Goal: Contribute content

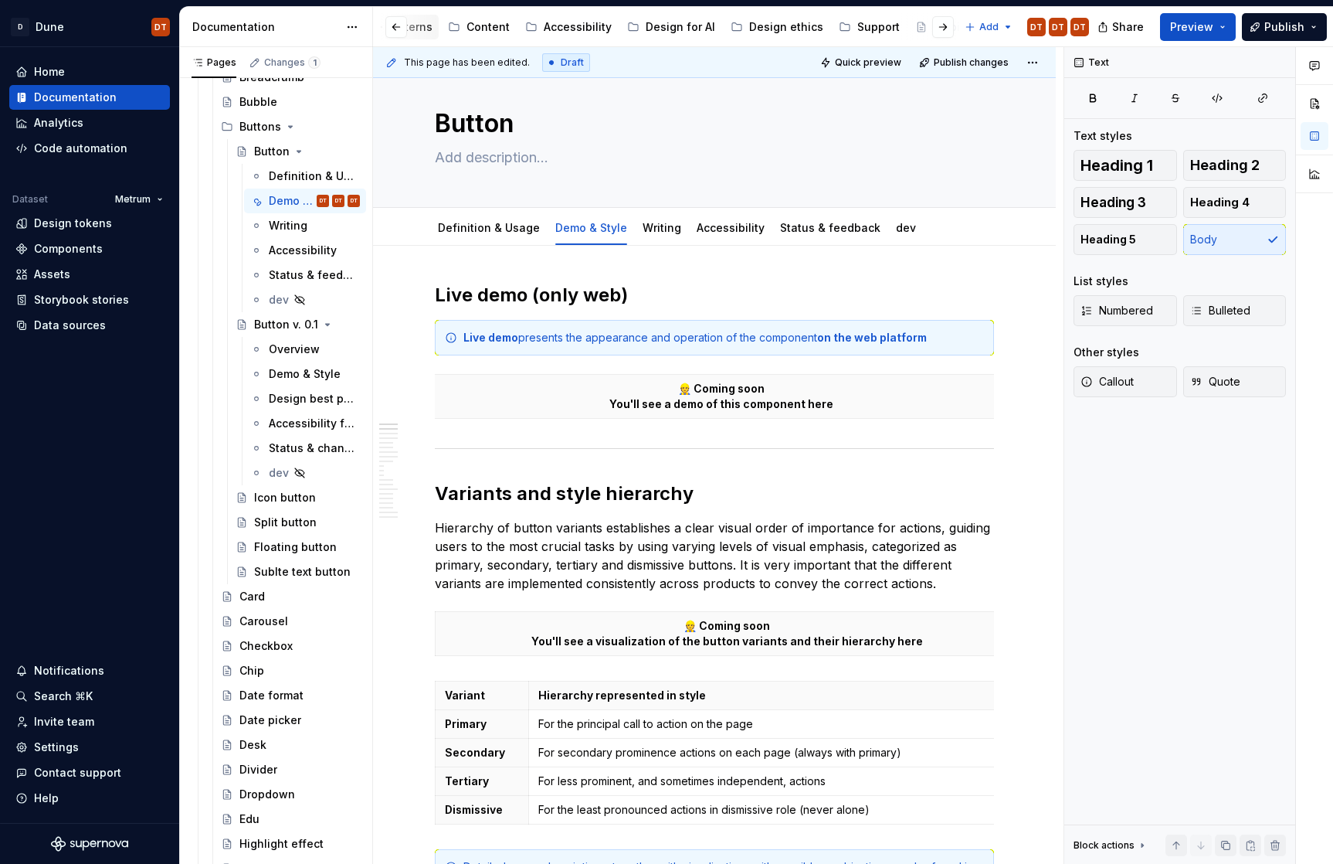
scroll to position [0, 388]
click at [564, 26] on div "Accessibility" at bounding box center [576, 26] width 68 height 15
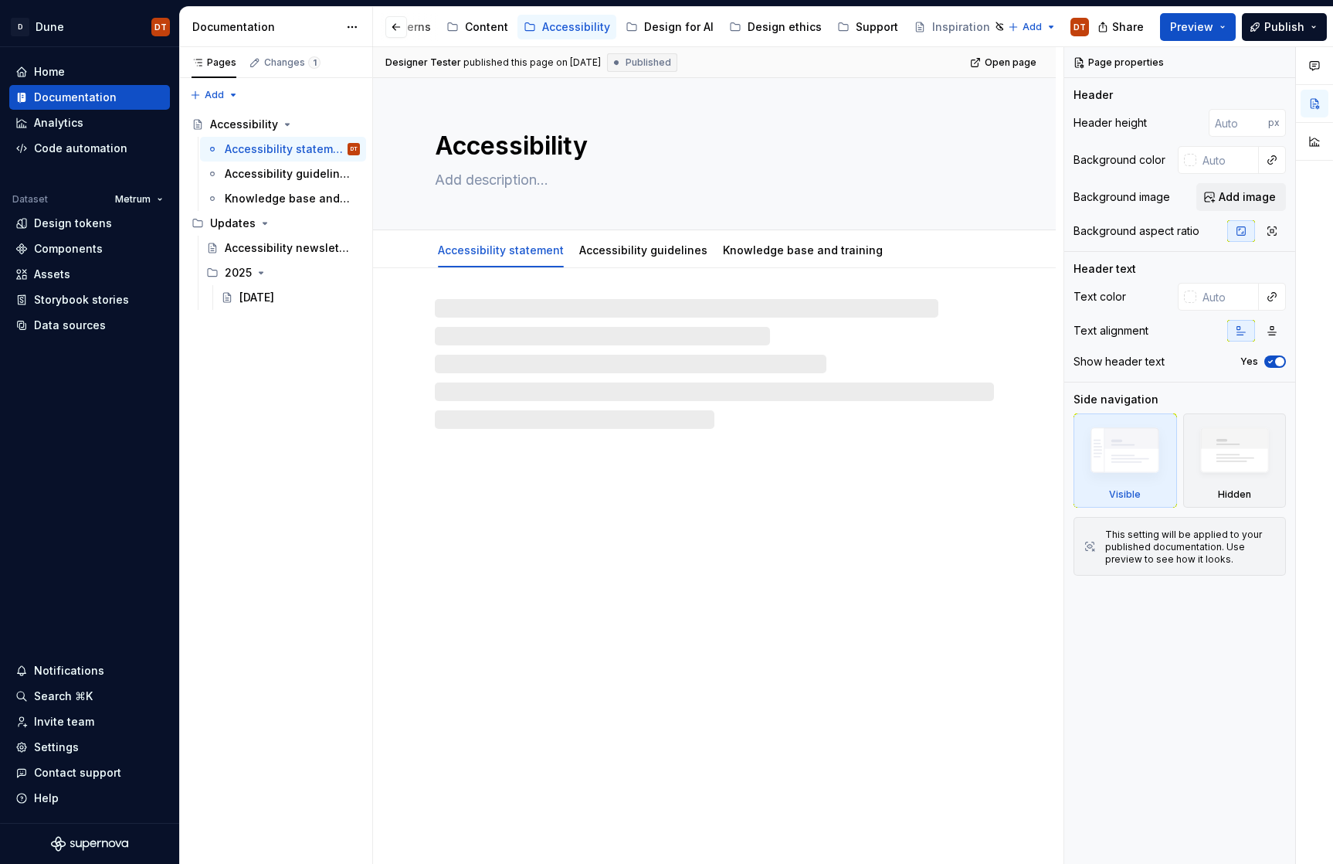
scroll to position [0, 369]
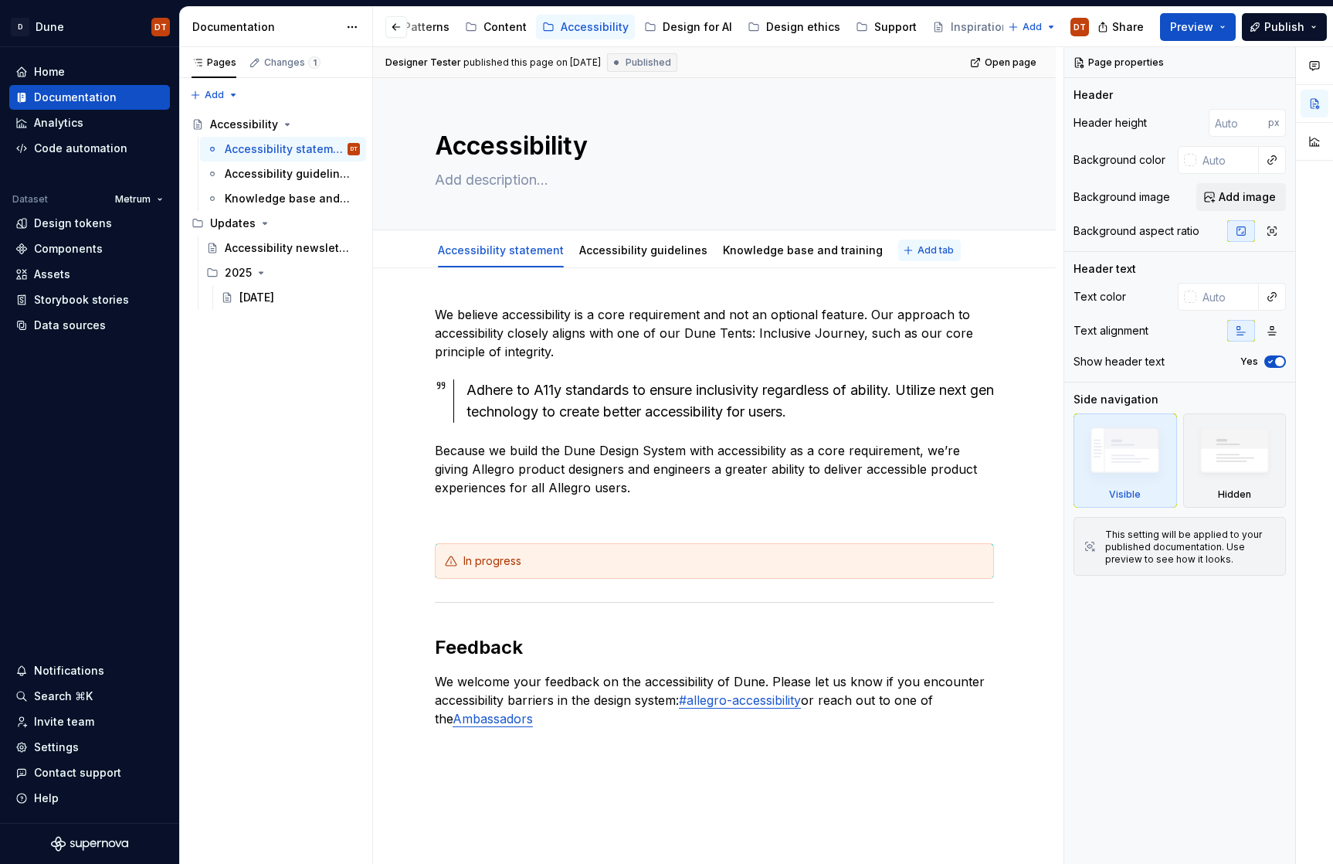
type textarea "*"
click at [918, 250] on span "Add tab" at bounding box center [936, 250] width 36 height 12
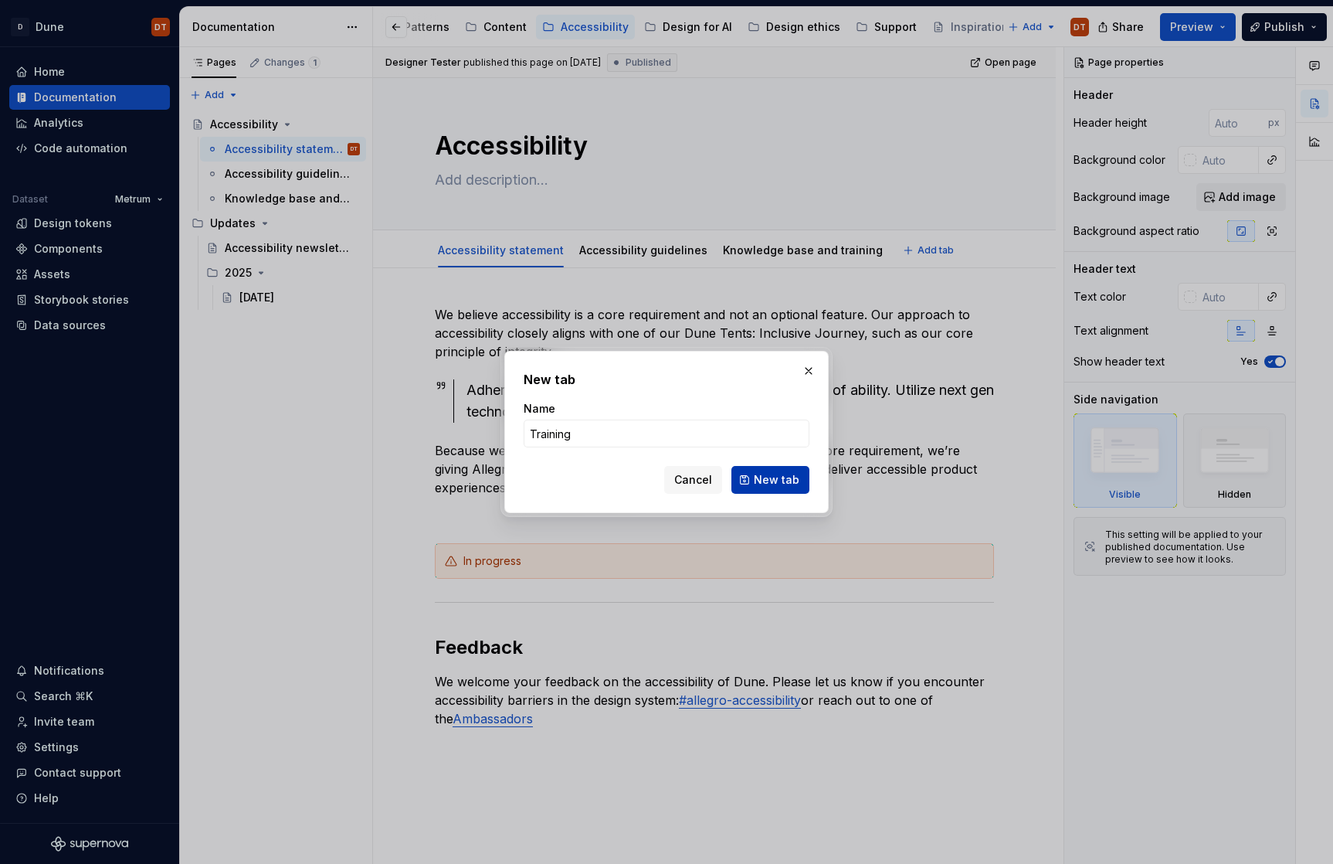
type input "Training"
drag, startPoint x: 769, startPoint y: 481, endPoint x: 775, endPoint y: 473, distance: 9.4
click at [769, 481] on span "New tab" at bounding box center [777, 479] width 46 height 15
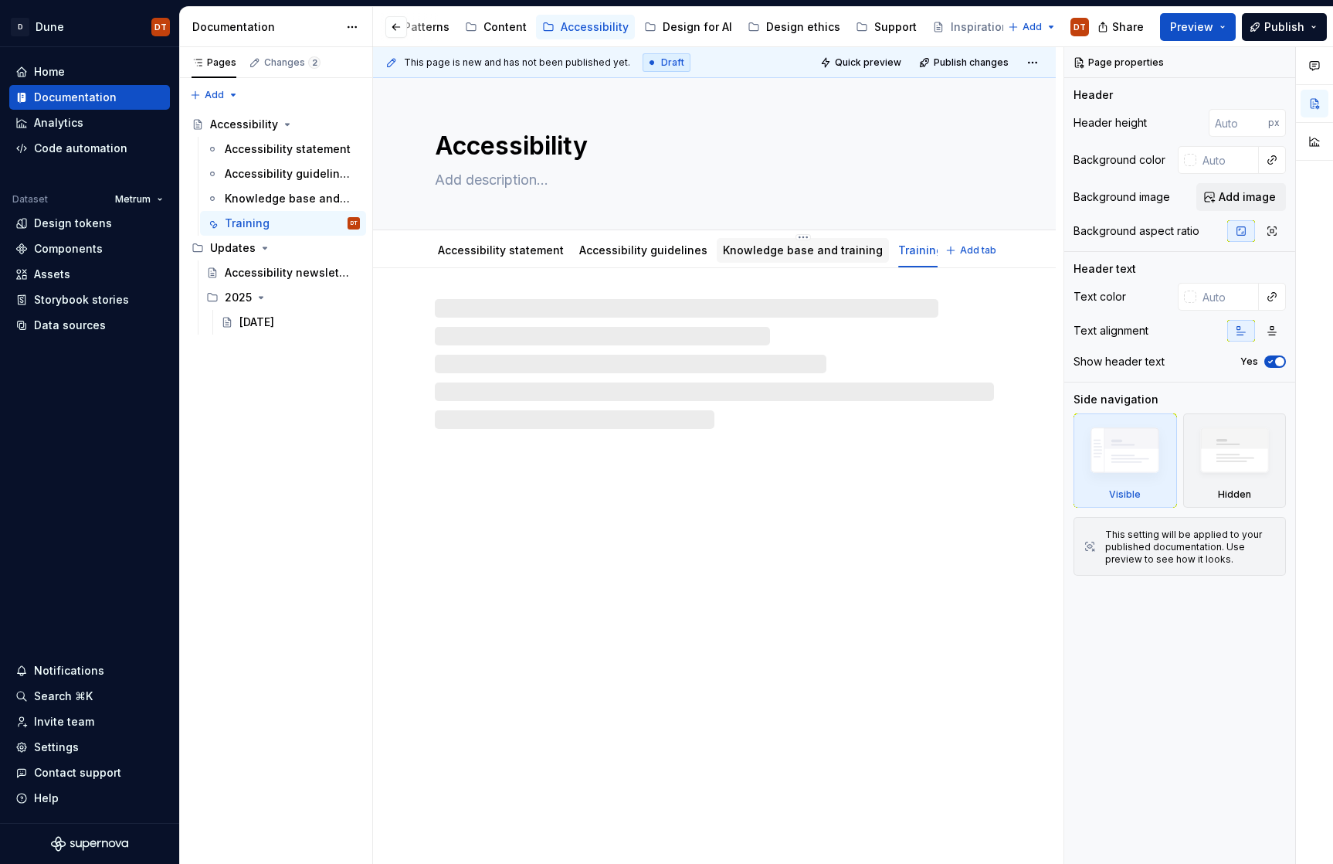
click at [785, 249] on link "Knowledge base and training" at bounding box center [803, 249] width 160 height 13
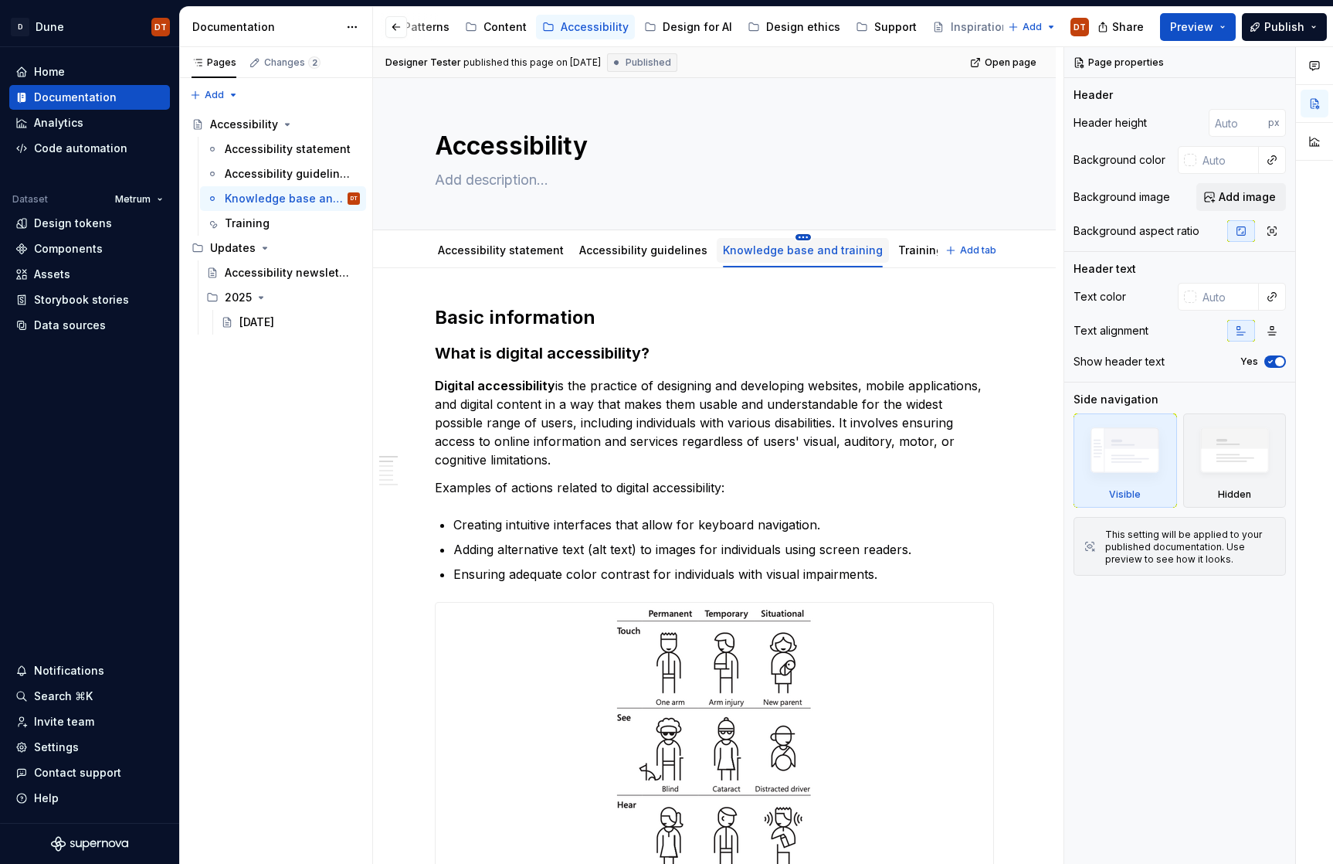
click at [788, 236] on html "D Dune DT Home Documentation Analytics Code automation Dataset Metrum Design to…" at bounding box center [666, 432] width 1333 height 864
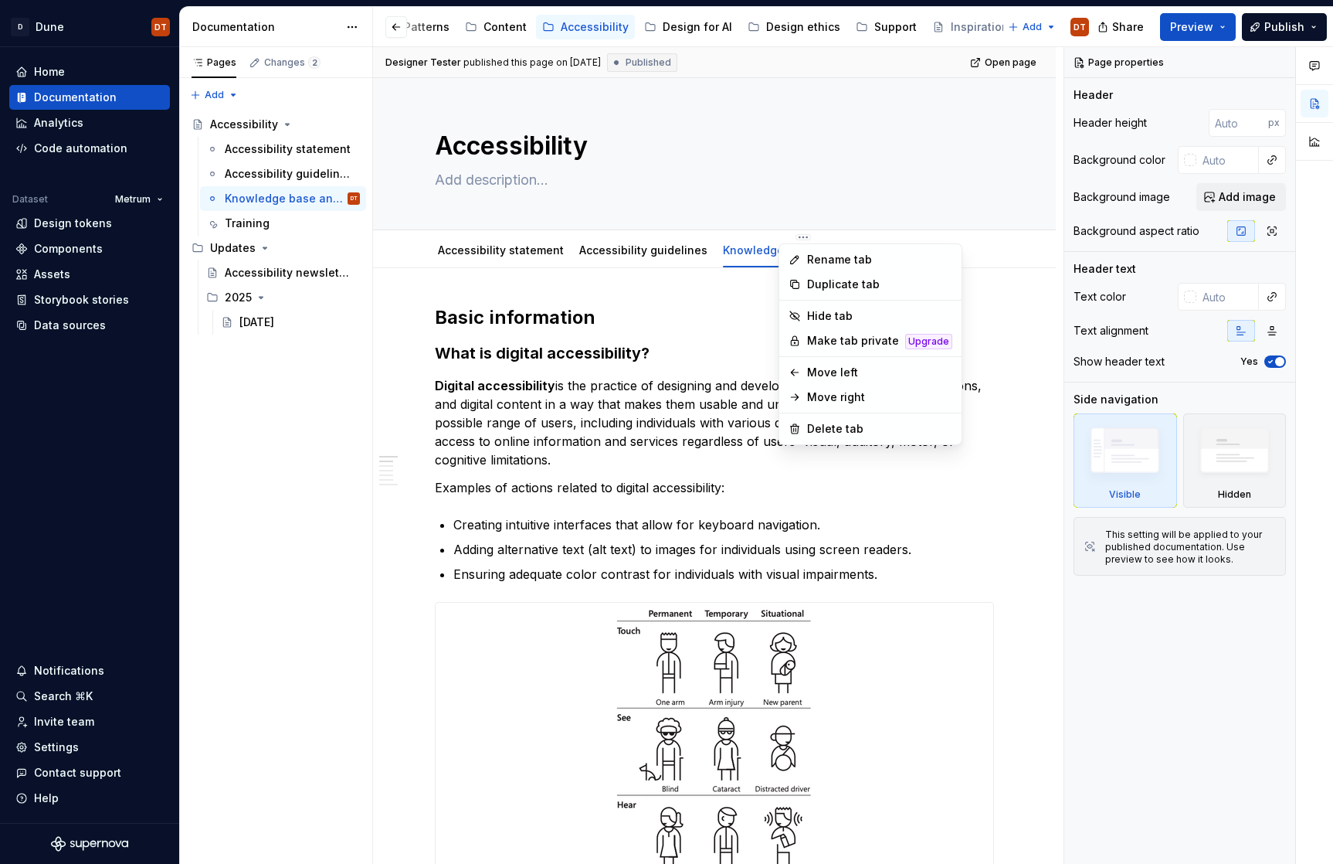
type textarea "*"
click at [827, 261] on div "Rename tab" at bounding box center [879, 259] width 145 height 15
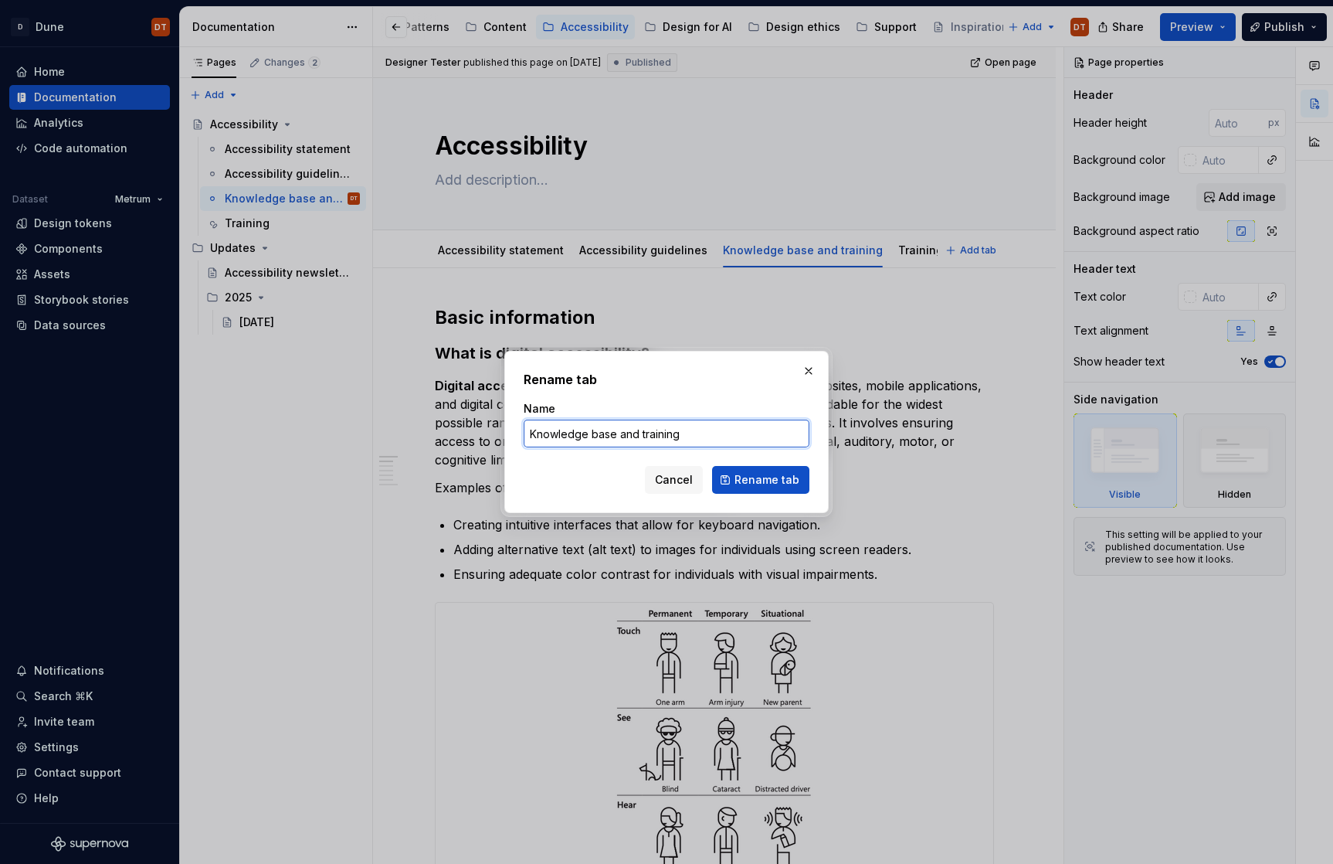
drag, startPoint x: 636, startPoint y: 438, endPoint x: 685, endPoint y: 435, distance: 48.8
click at [636, 438] on input "Knowledge base and training" at bounding box center [667, 433] width 286 height 28
drag, startPoint x: 687, startPoint y: 434, endPoint x: 614, endPoint y: 439, distance: 72.8
click at [614, 439] on input "Knowledge base and training" at bounding box center [667, 433] width 286 height 28
type input "Knowledge base"
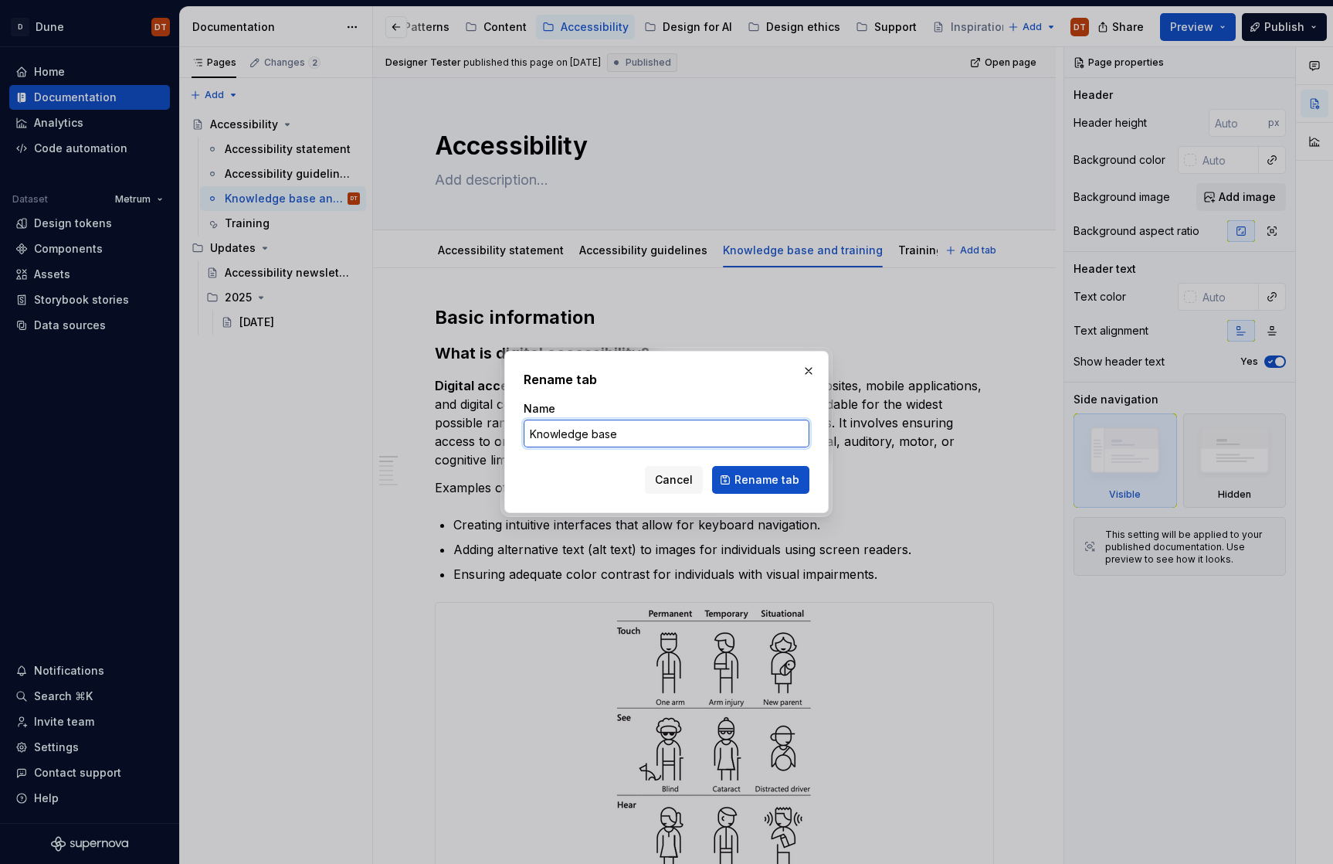
type textarea "*"
type input "Knowledge base"
click at [575, 478] on div "Cancel Rename tab" at bounding box center [667, 480] width 286 height 28
click at [765, 481] on span "Rename tab" at bounding box center [767, 479] width 65 height 15
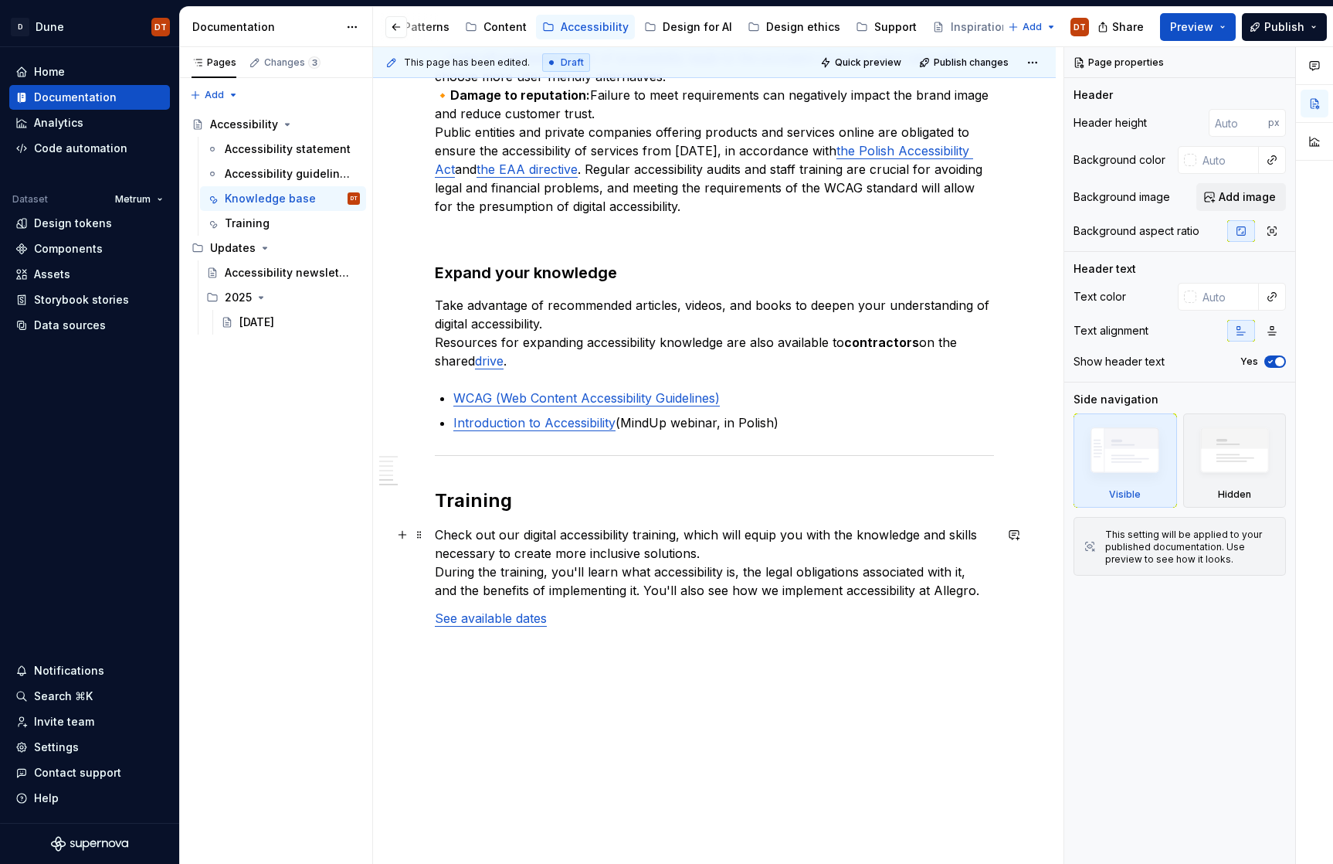
scroll to position [1659, 0]
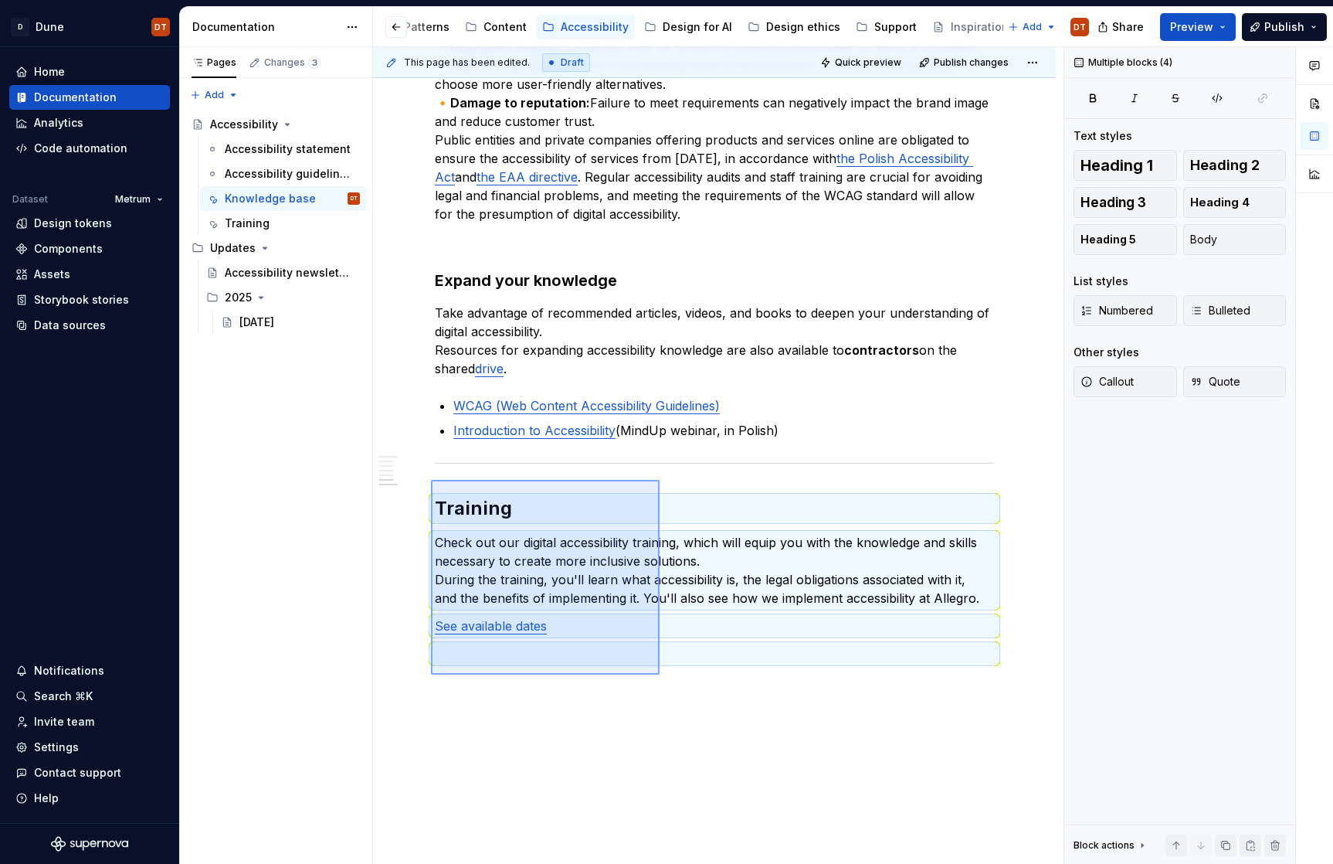
drag, startPoint x: 434, startPoint y: 486, endPoint x: 660, endPoint y: 674, distance: 293.9
click at [660, 674] on div "This page has been edited. Draft Quick preview Publish changes Accessibility Ed…" at bounding box center [718, 455] width 690 height 817
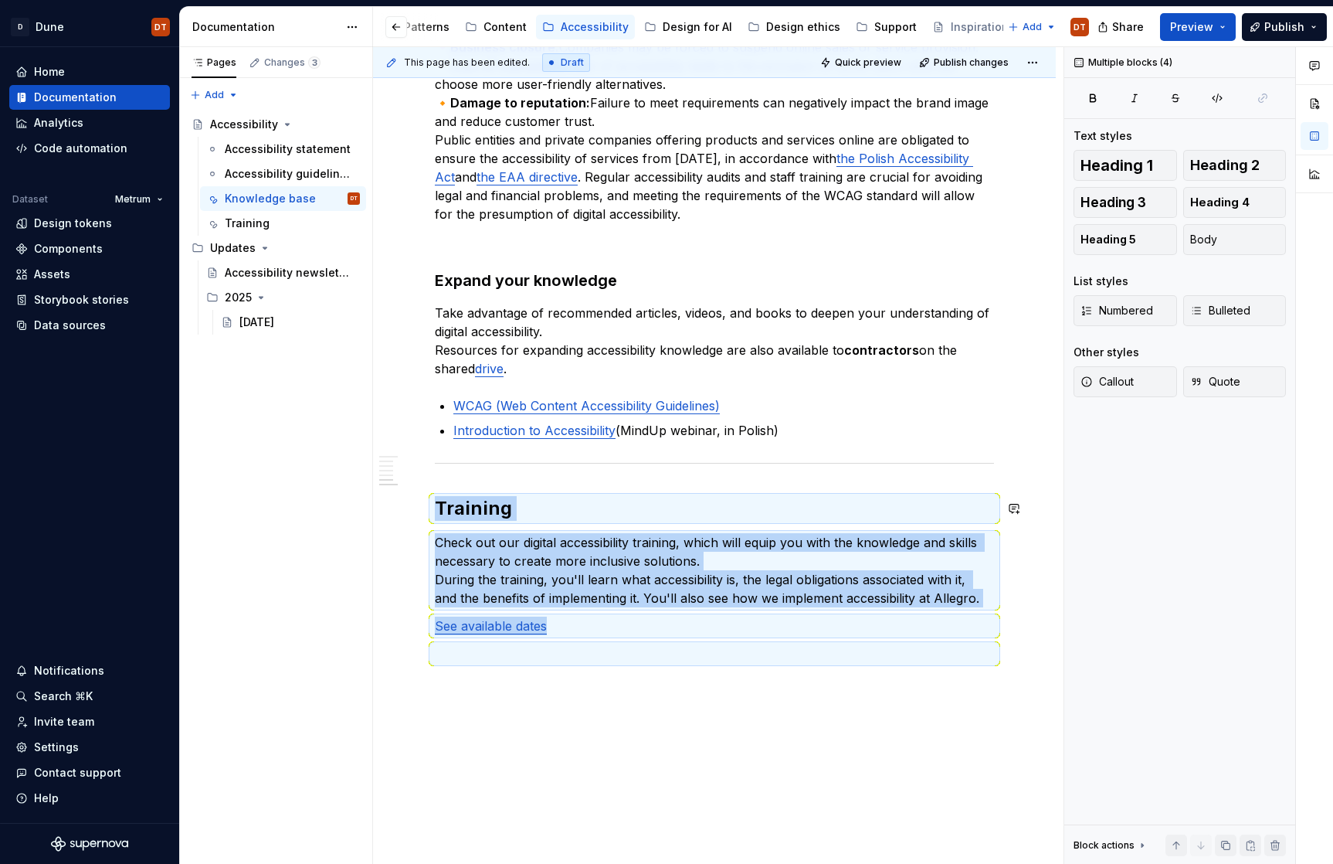
copy div "Training Check out our digital accessibility training, which will equip you wit…"
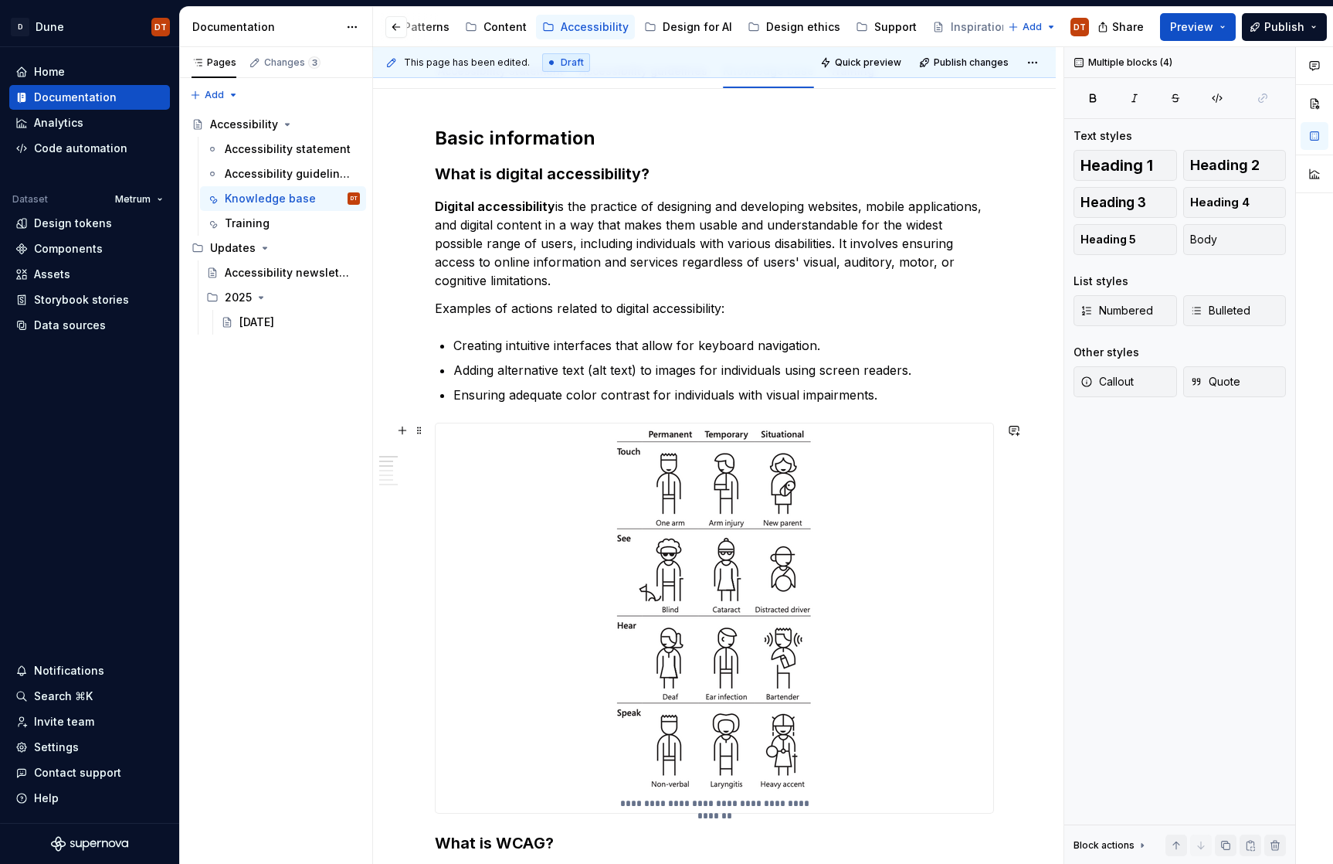
scroll to position [0, 0]
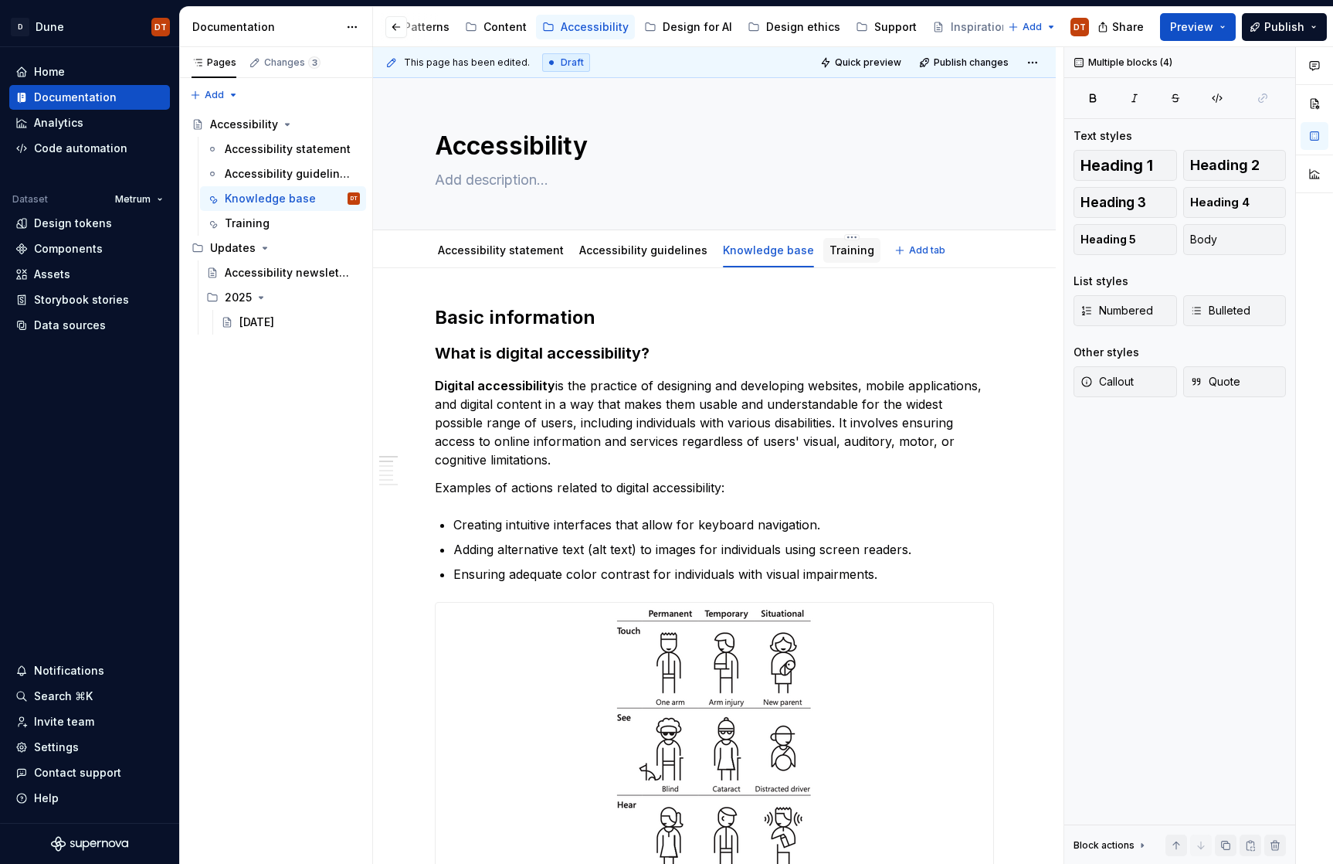
click at [830, 250] on link "Training" at bounding box center [852, 249] width 45 height 13
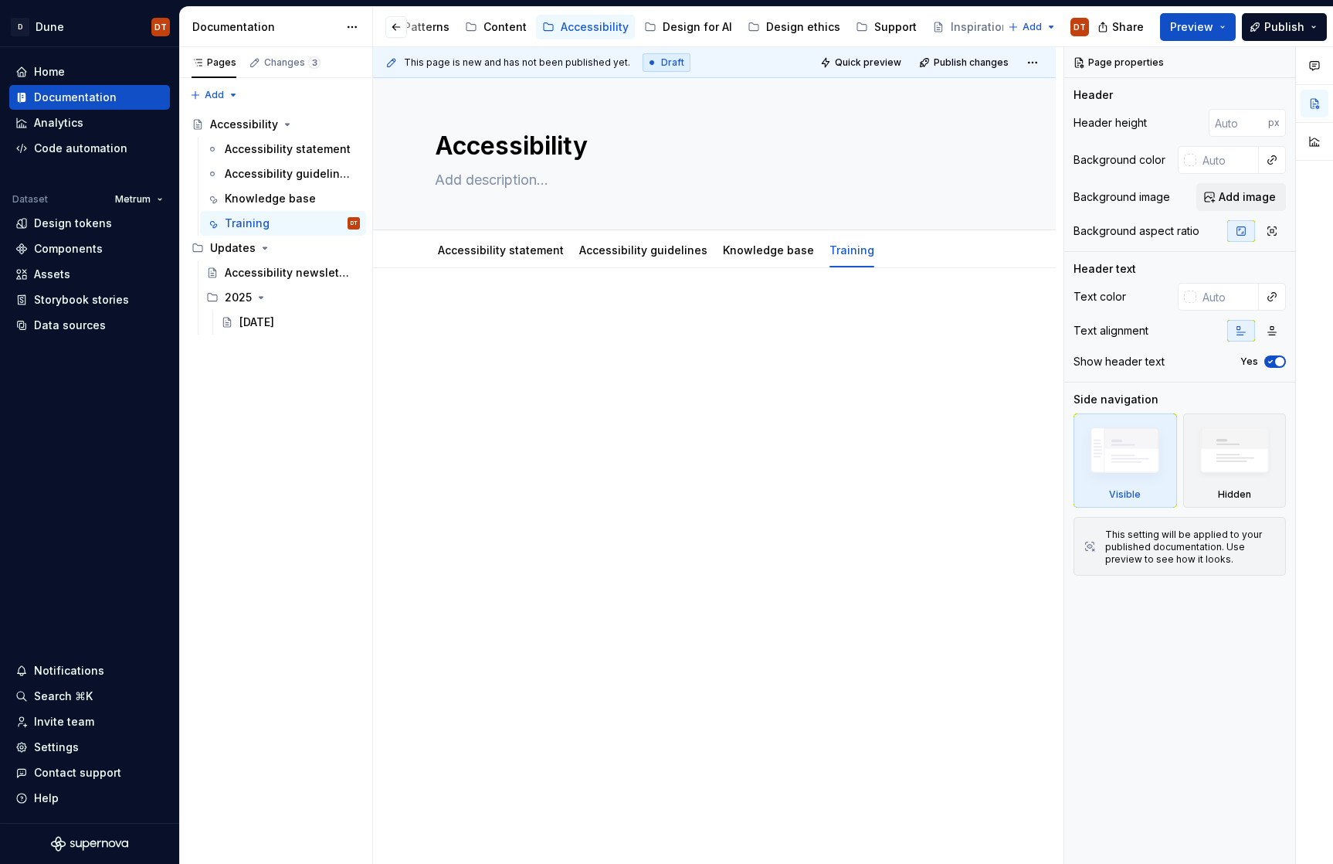
click at [484, 338] on div at bounding box center [714, 334] width 559 height 59
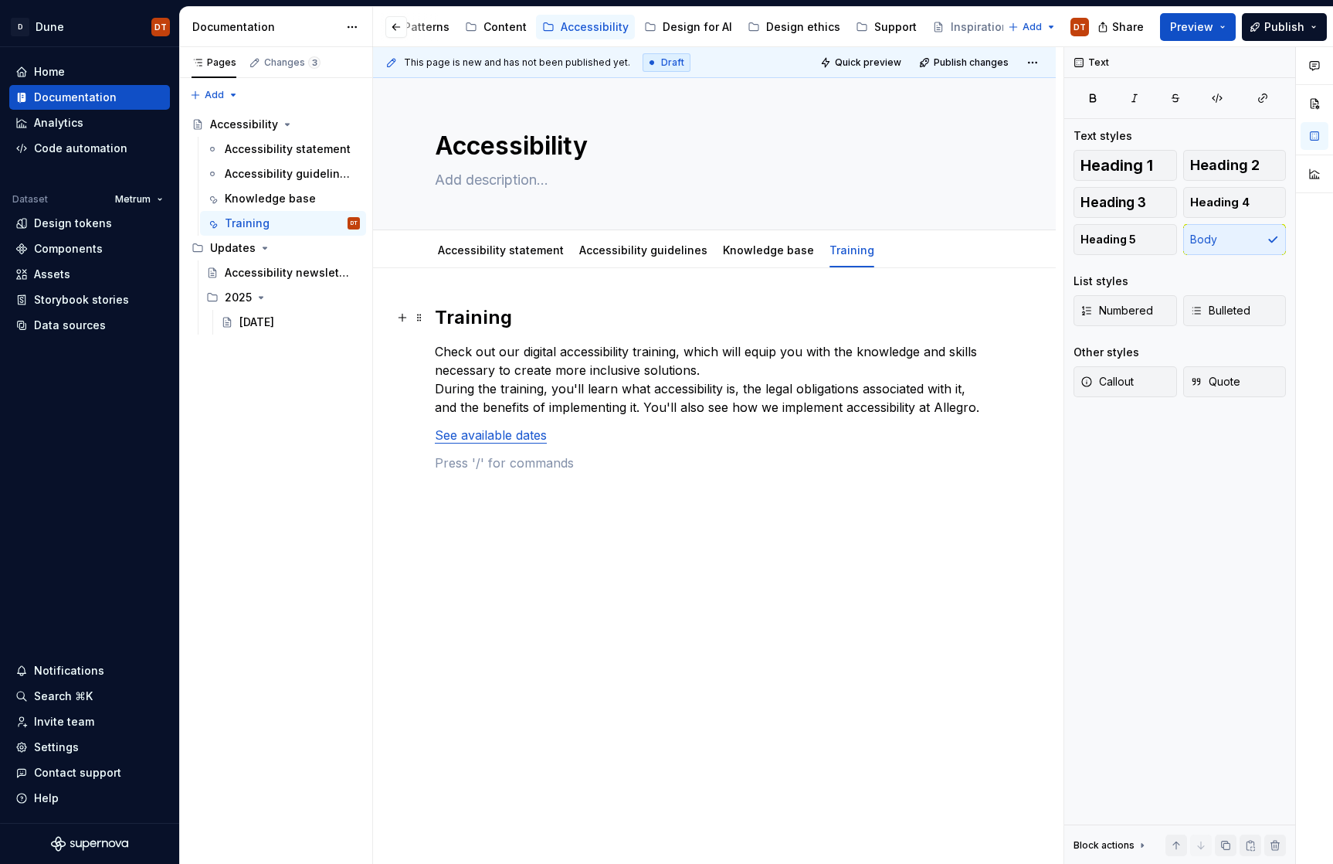
click at [473, 329] on h2 "Training" at bounding box center [714, 317] width 559 height 25
click at [578, 603] on div "Training Check out our digital accessibility training, which will equip you wit…" at bounding box center [714, 508] width 683 height 481
click at [745, 255] on link "Knowledge base" at bounding box center [768, 249] width 91 height 13
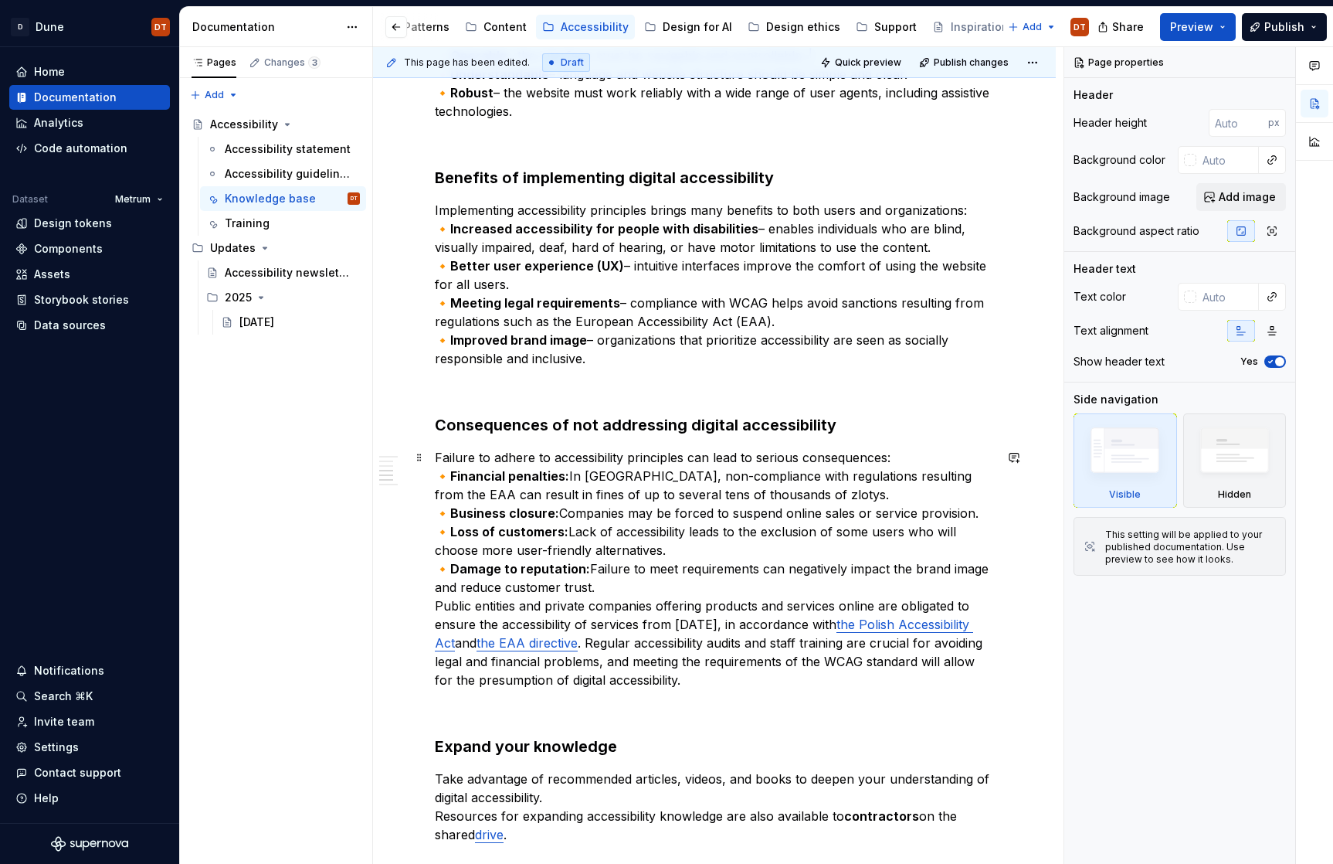
scroll to position [1735, 0]
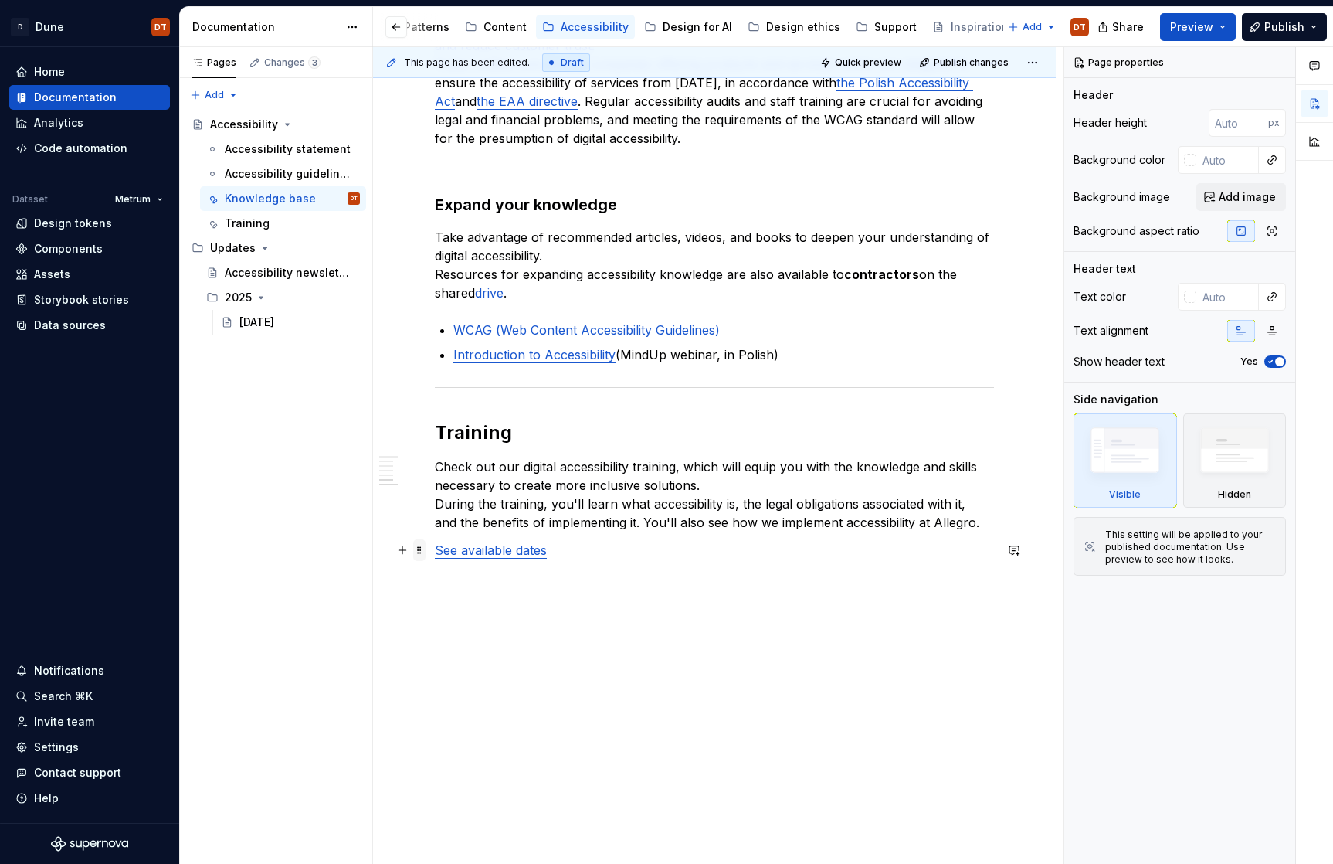
click at [418, 551] on span at bounding box center [419, 550] width 12 height 22
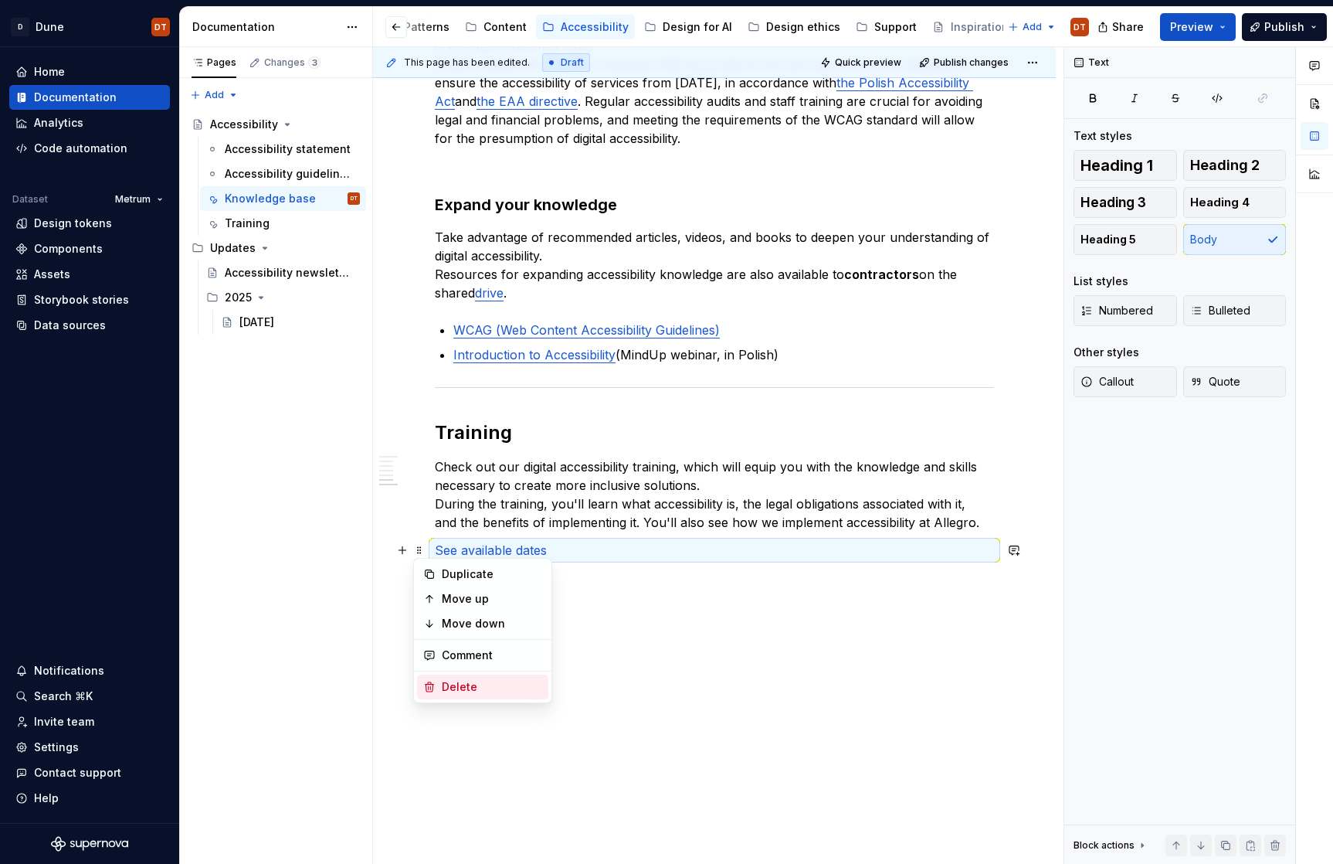
click at [465, 690] on div "Delete" at bounding box center [492, 686] width 100 height 15
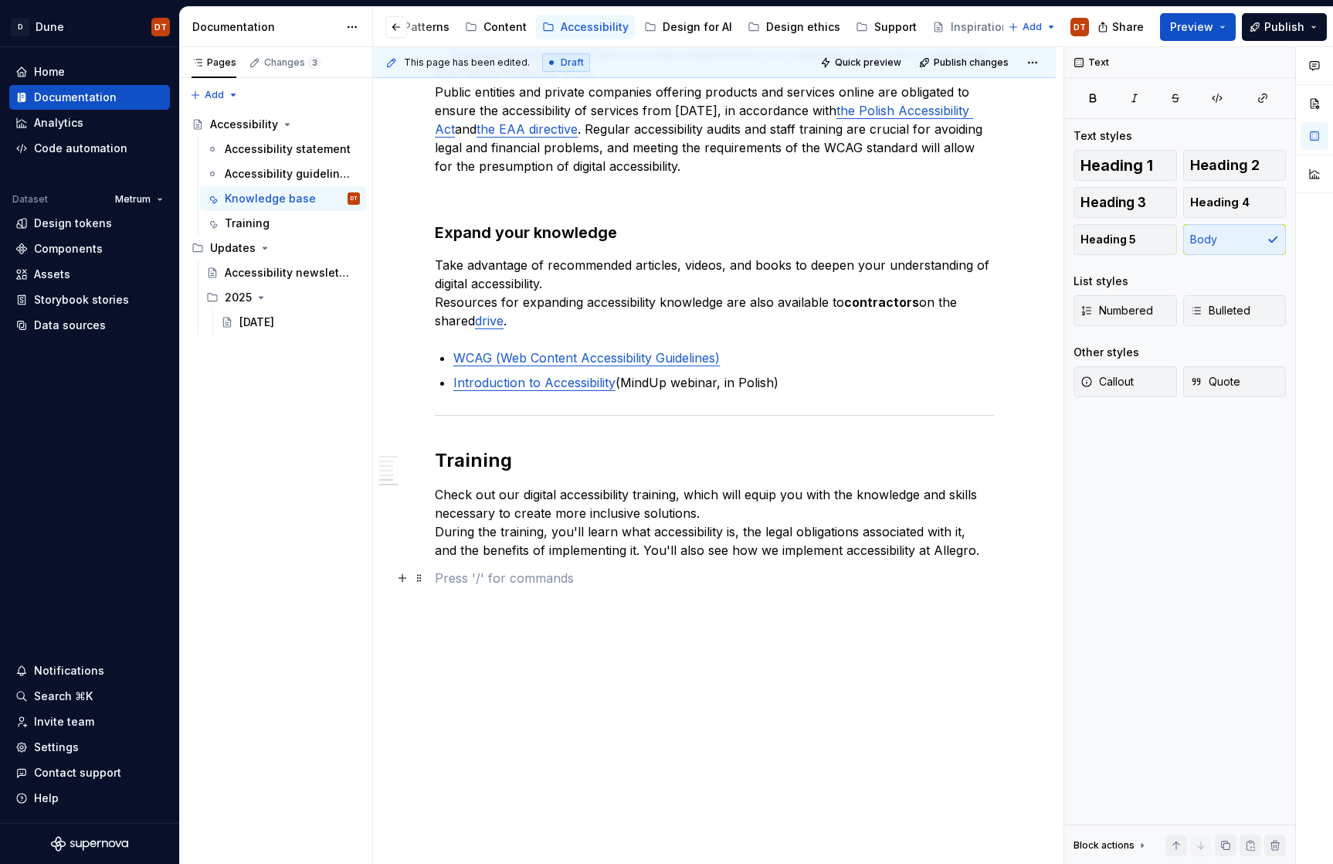
scroll to position [1707, 0]
click at [419, 497] on span at bounding box center [419, 495] width 12 height 22
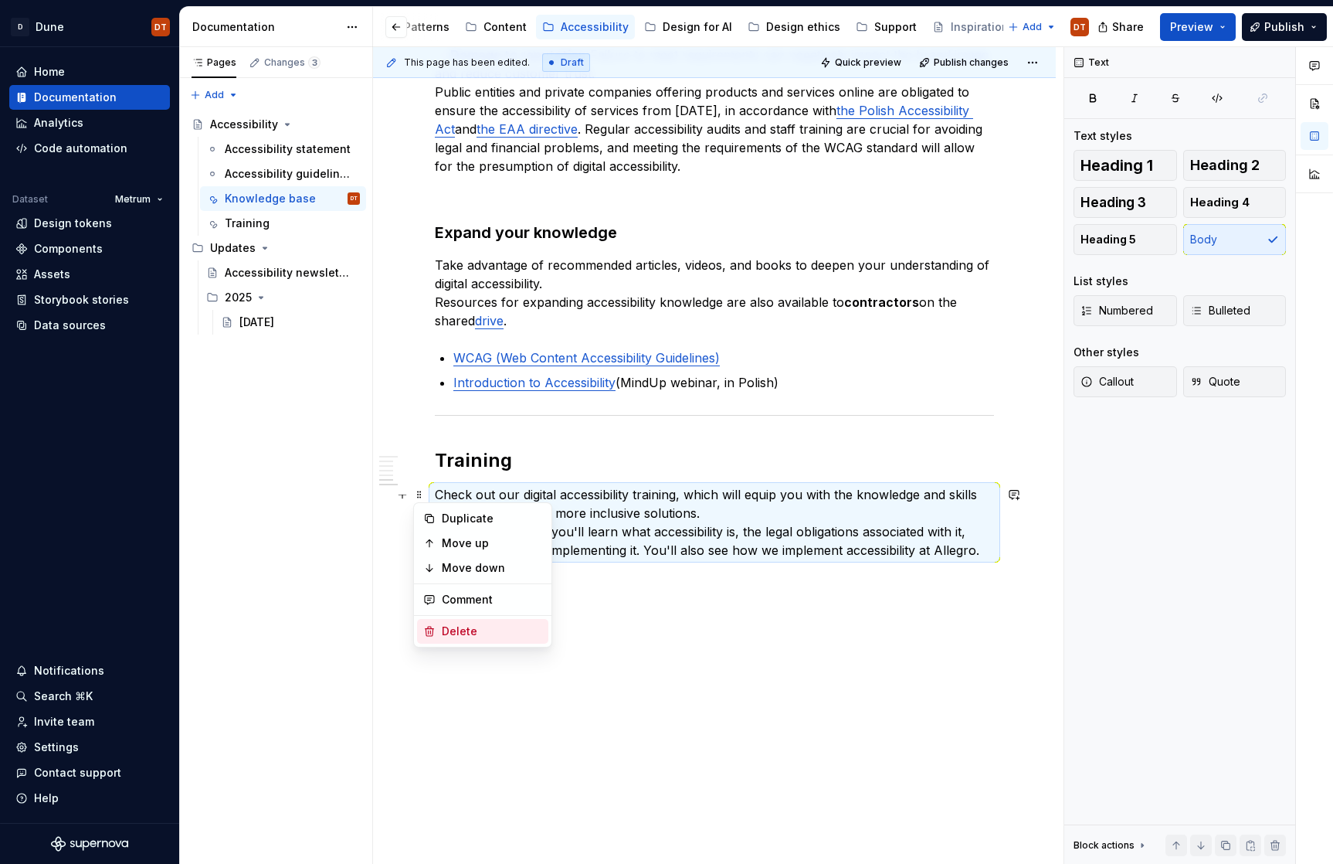
click at [460, 630] on div "Delete" at bounding box center [492, 630] width 100 height 15
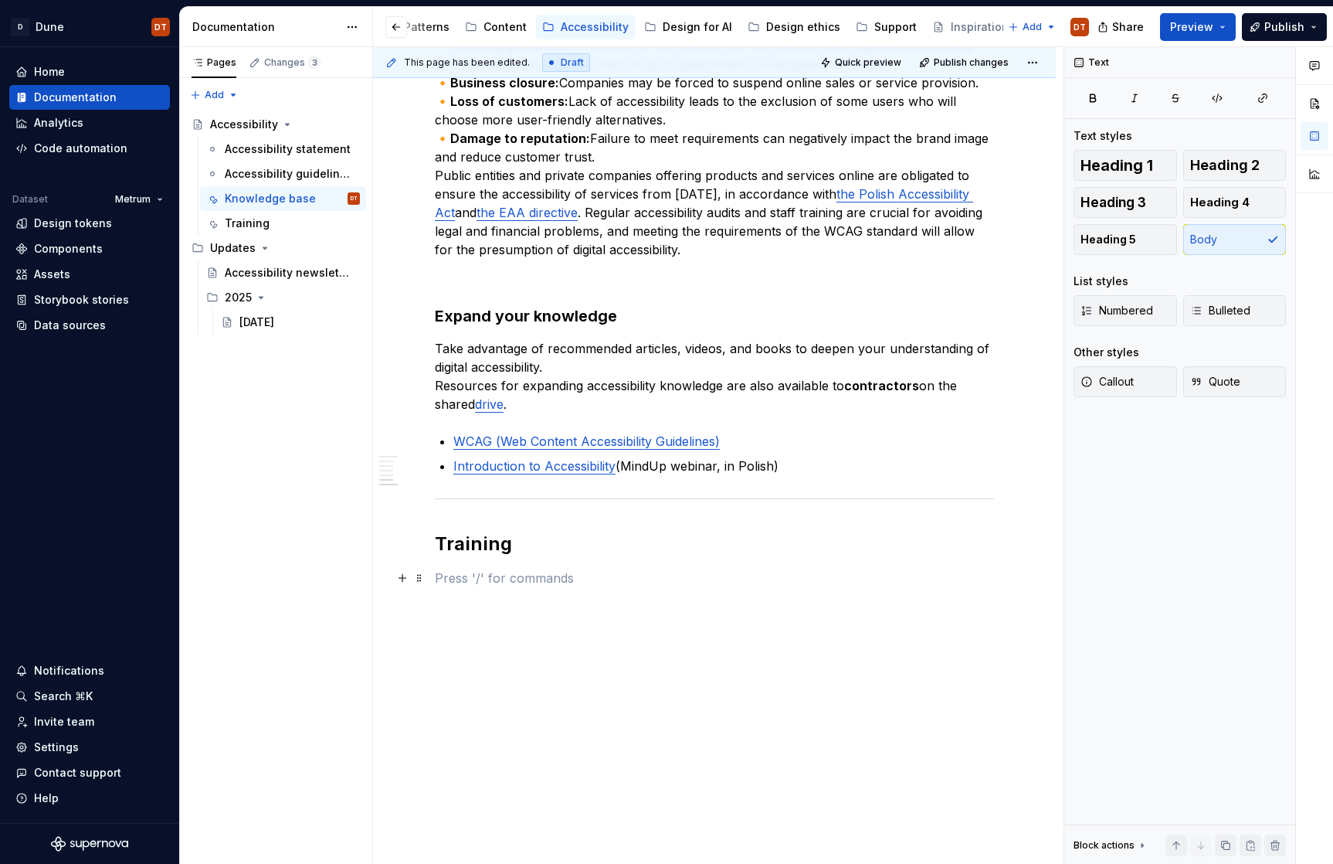
scroll to position [1624, 0]
click at [423, 545] on span at bounding box center [419, 544] width 12 height 22
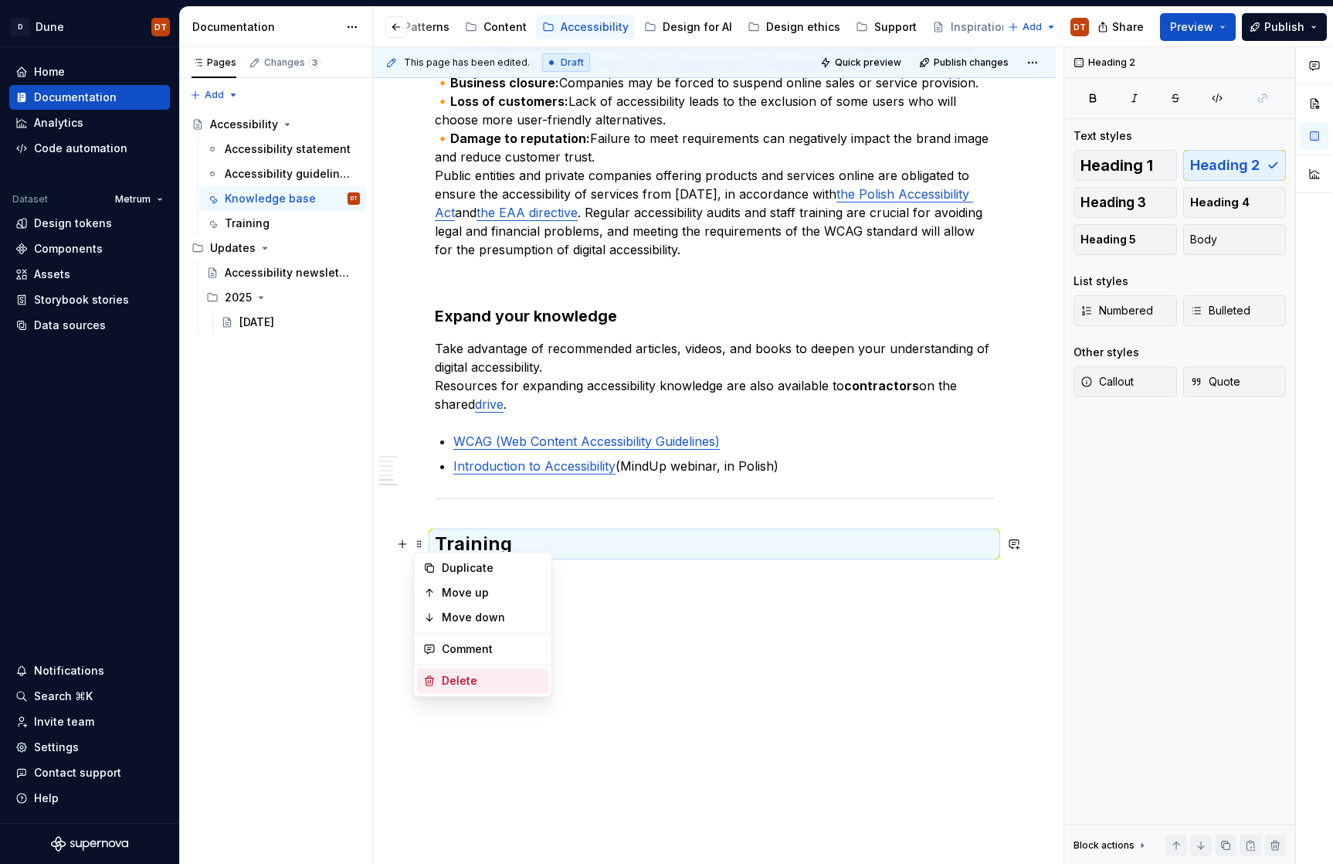
click at [453, 680] on div "Delete" at bounding box center [492, 680] width 100 height 15
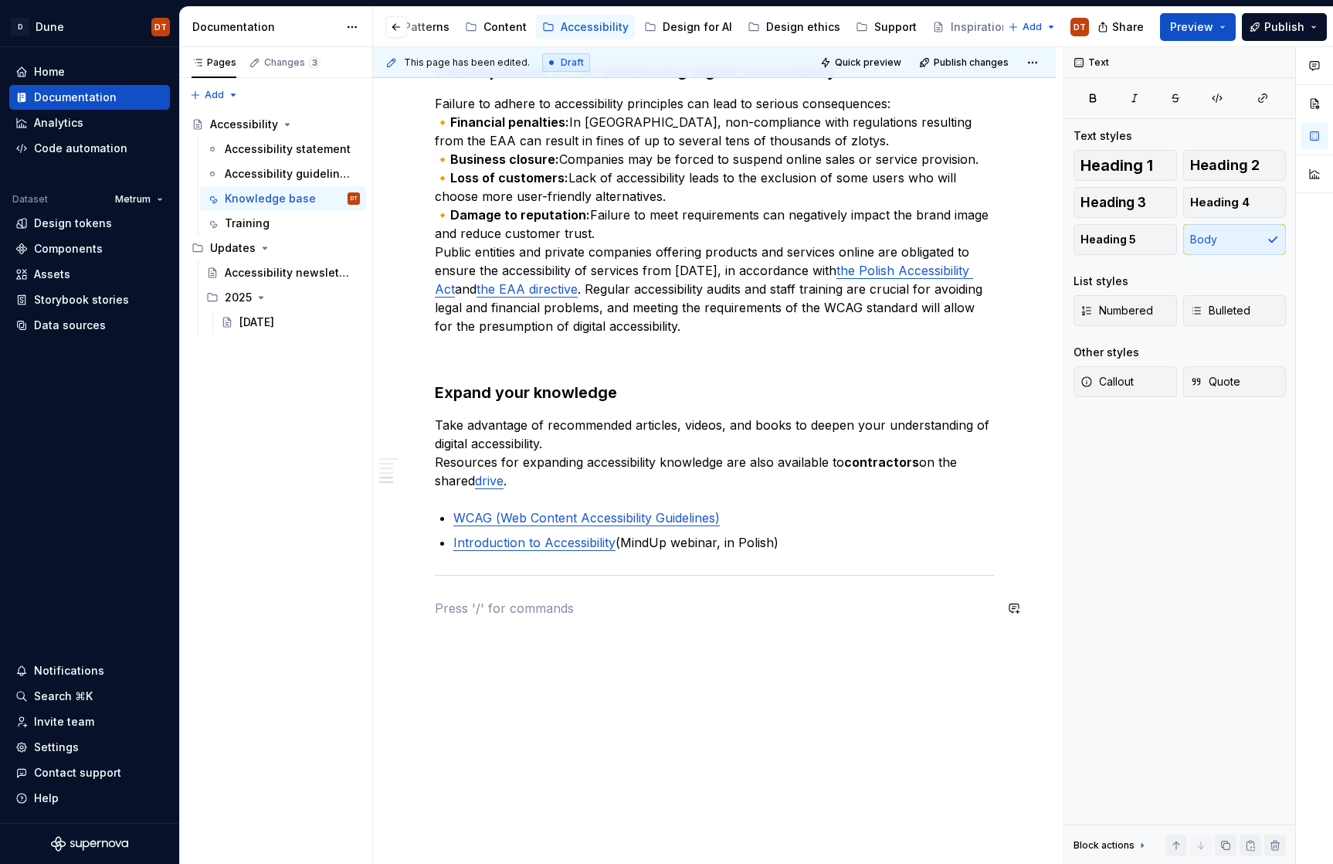
scroll to position [1563, 0]
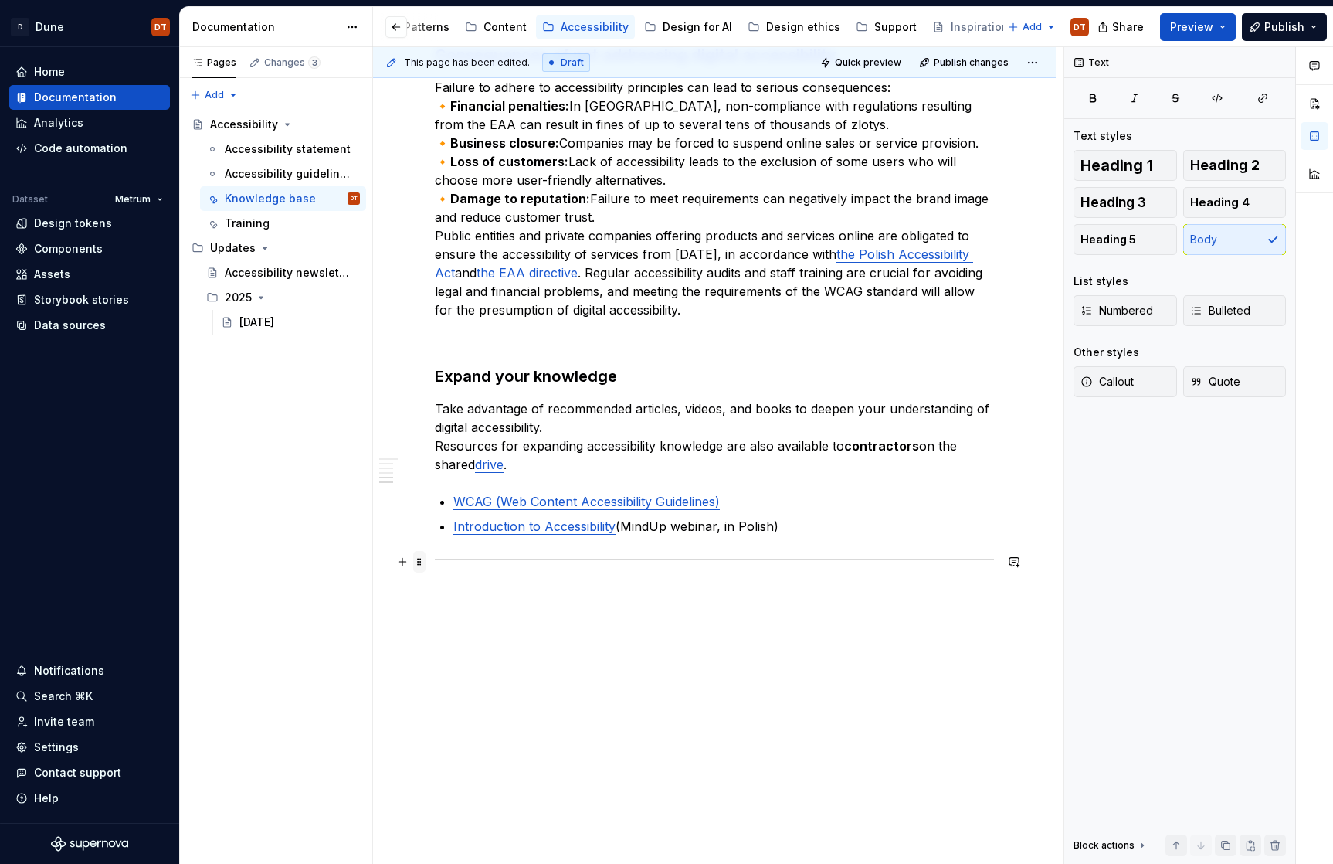
click at [422, 562] on span at bounding box center [419, 562] width 12 height 22
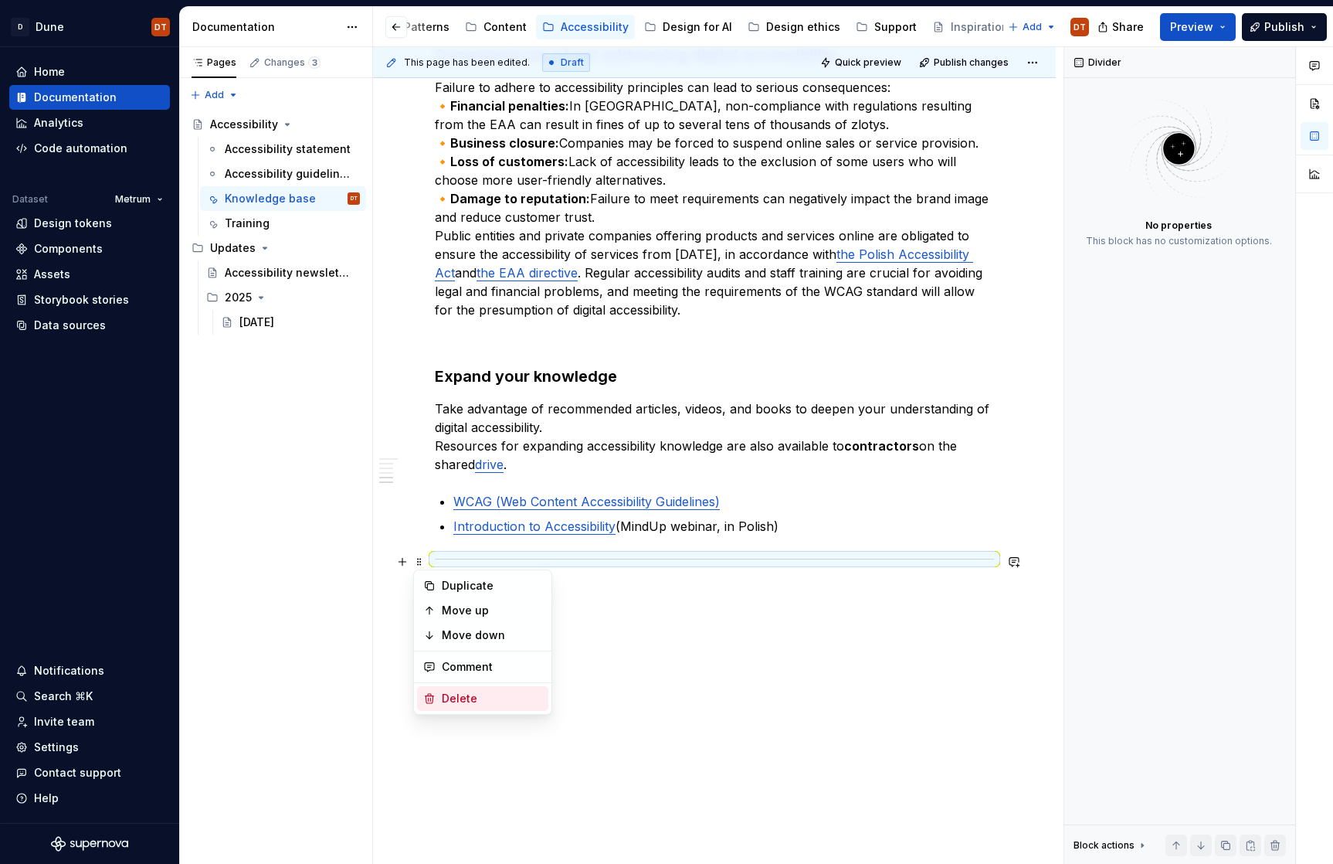
click at [439, 697] on div "Delete" at bounding box center [482, 698] width 131 height 25
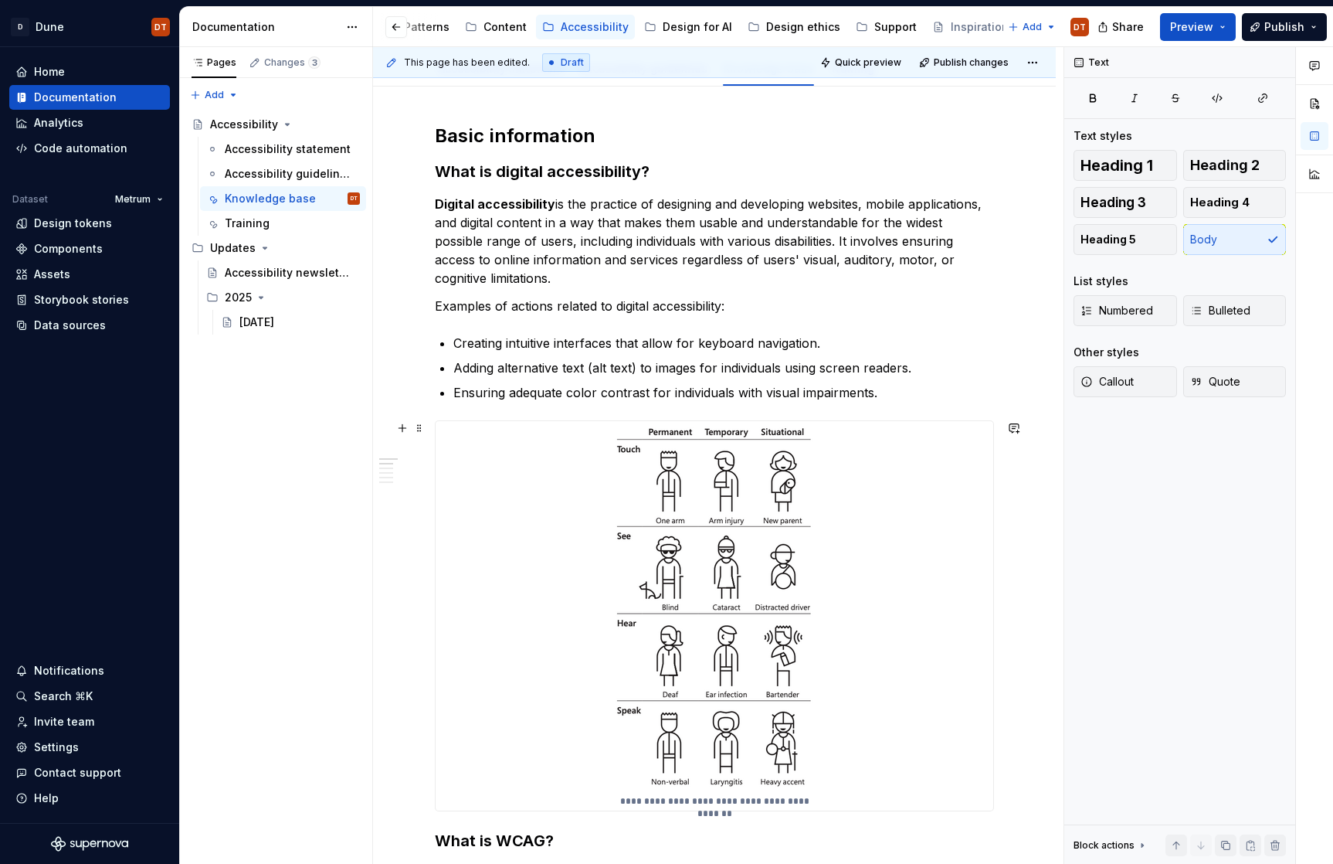
scroll to position [0, 0]
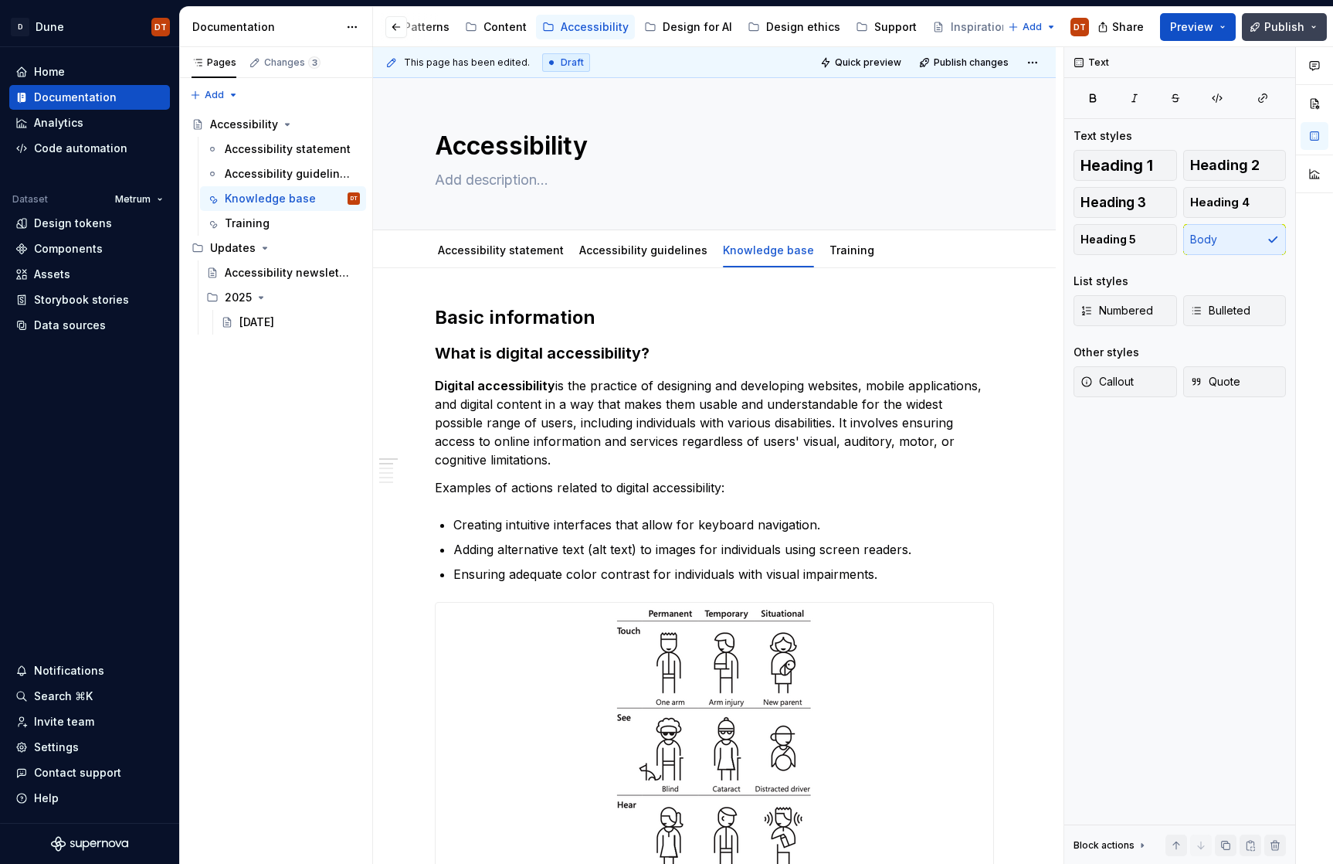
click at [1274, 23] on span "Publish" at bounding box center [1284, 26] width 40 height 15
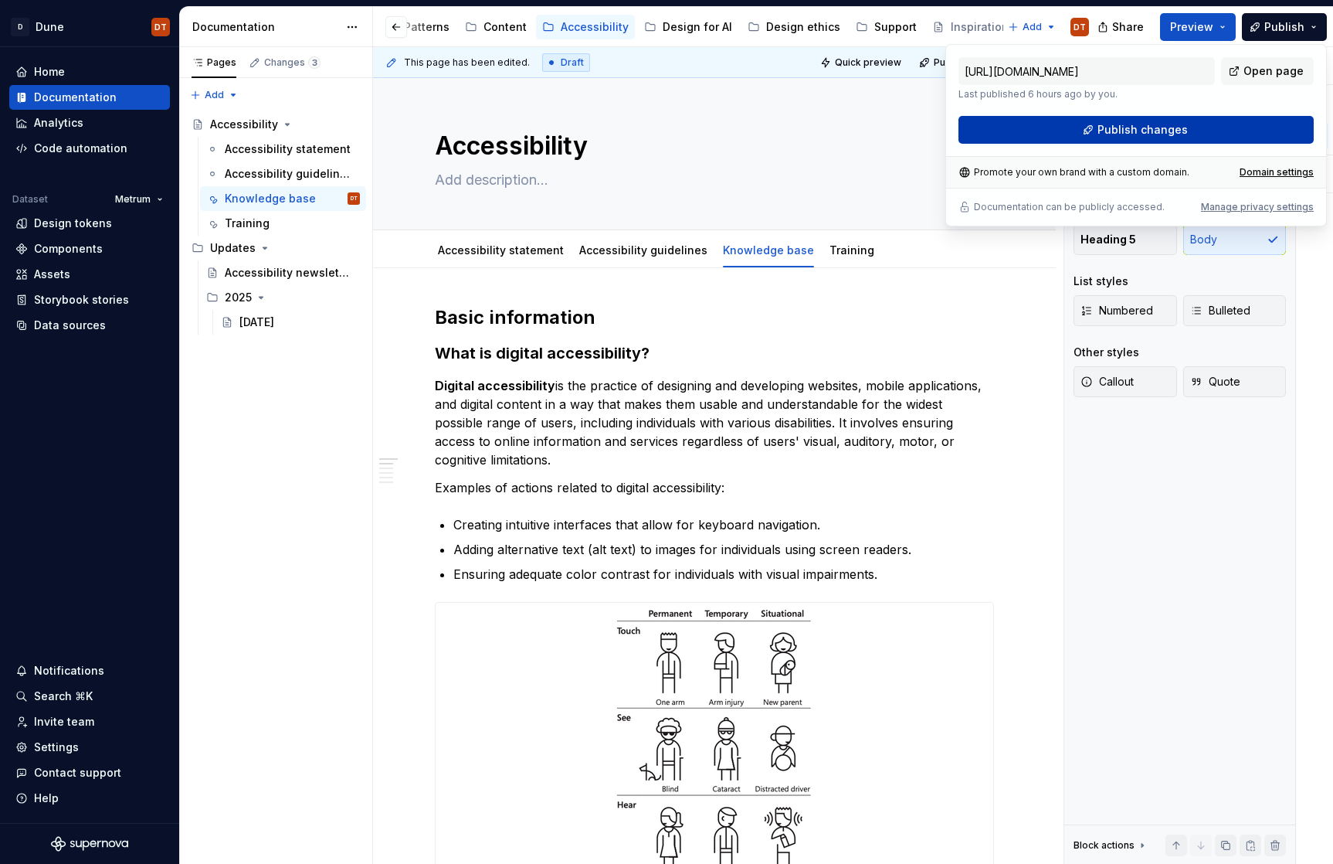
click at [1128, 128] on span "Publish changes" at bounding box center [1143, 129] width 90 height 15
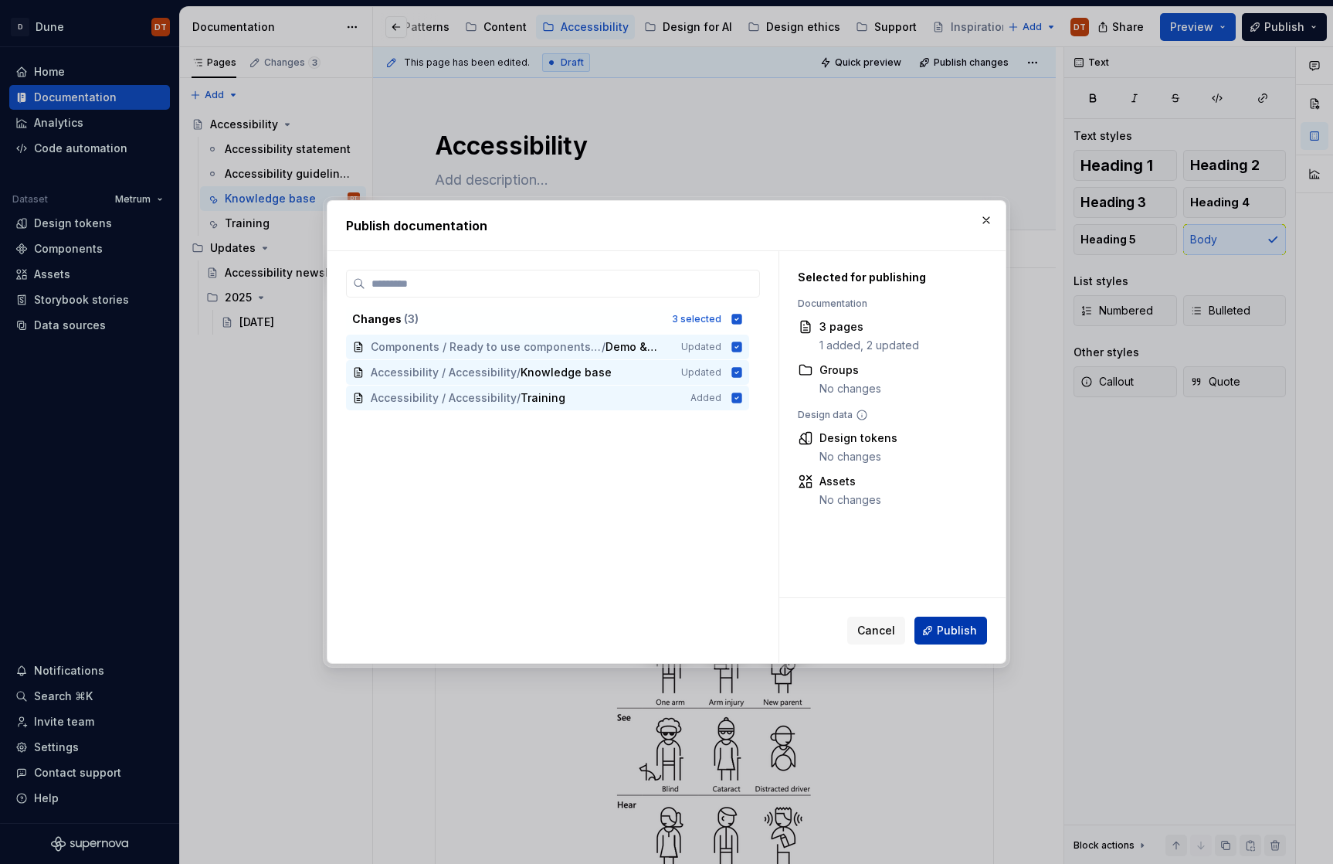
click at [950, 626] on span "Publish" at bounding box center [957, 630] width 40 height 15
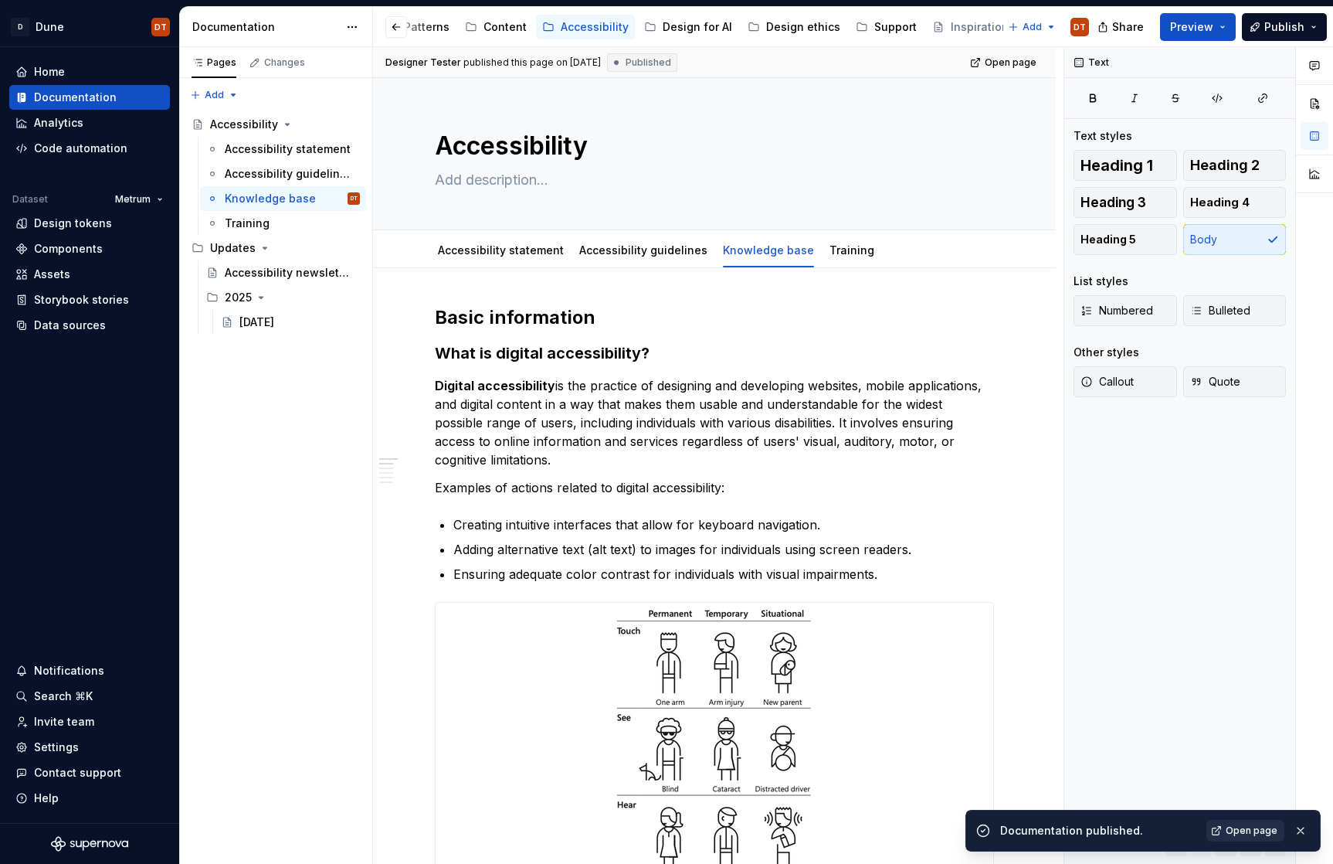
click at [1244, 830] on span "Open page" at bounding box center [1252, 830] width 52 height 12
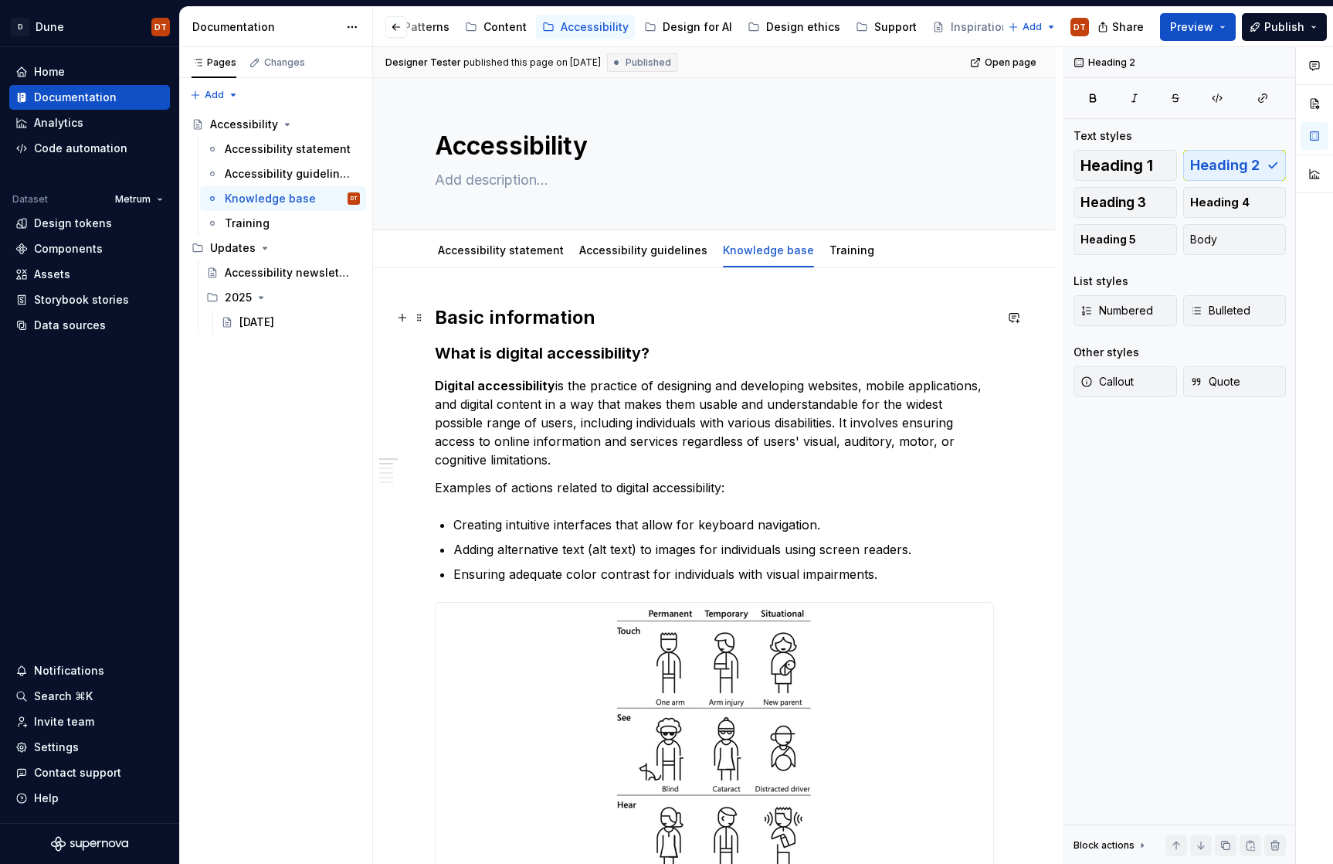
click at [551, 324] on h2 "Basic information" at bounding box center [714, 317] width 559 height 25
click at [416, 318] on span at bounding box center [419, 318] width 12 height 22
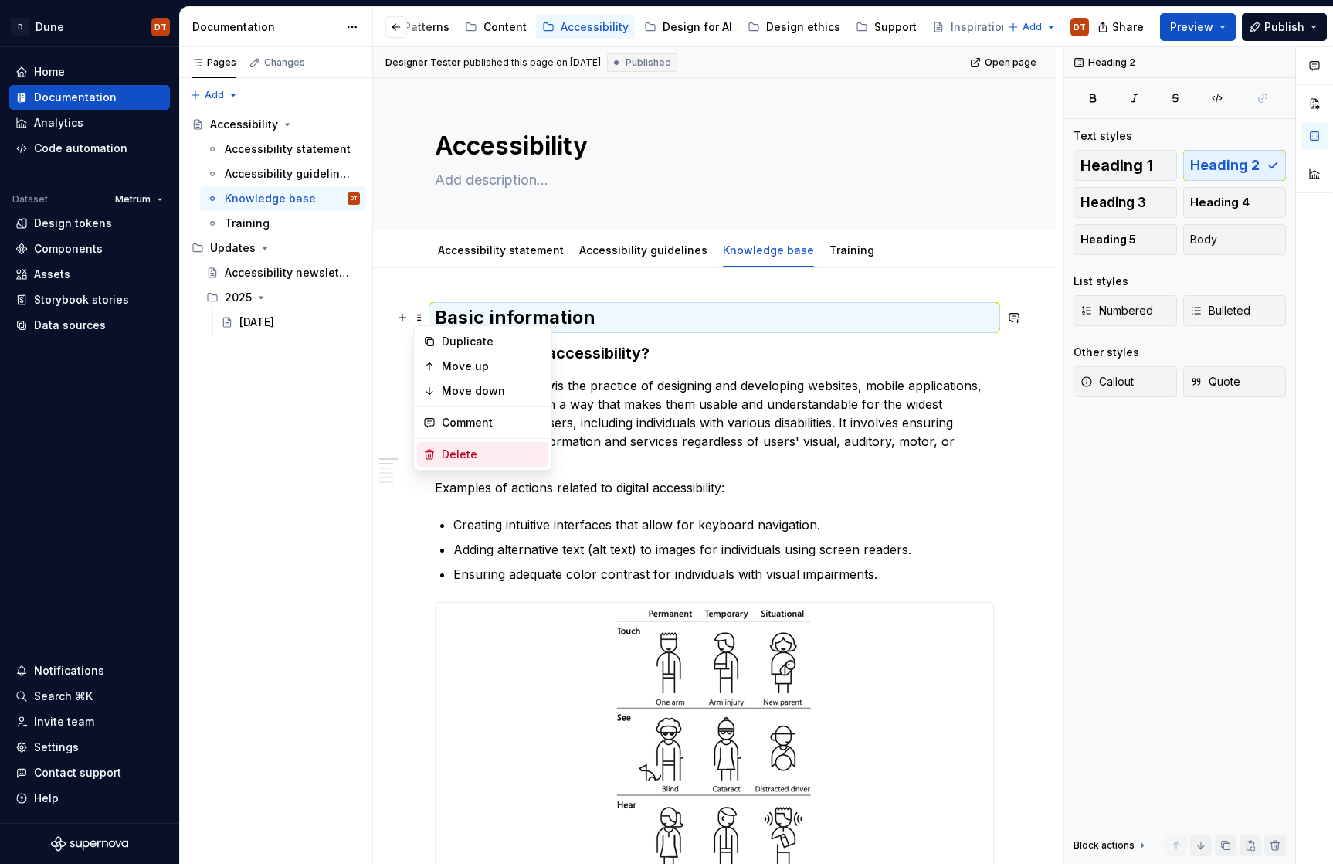
click at [504, 456] on div "Delete" at bounding box center [492, 453] width 100 height 15
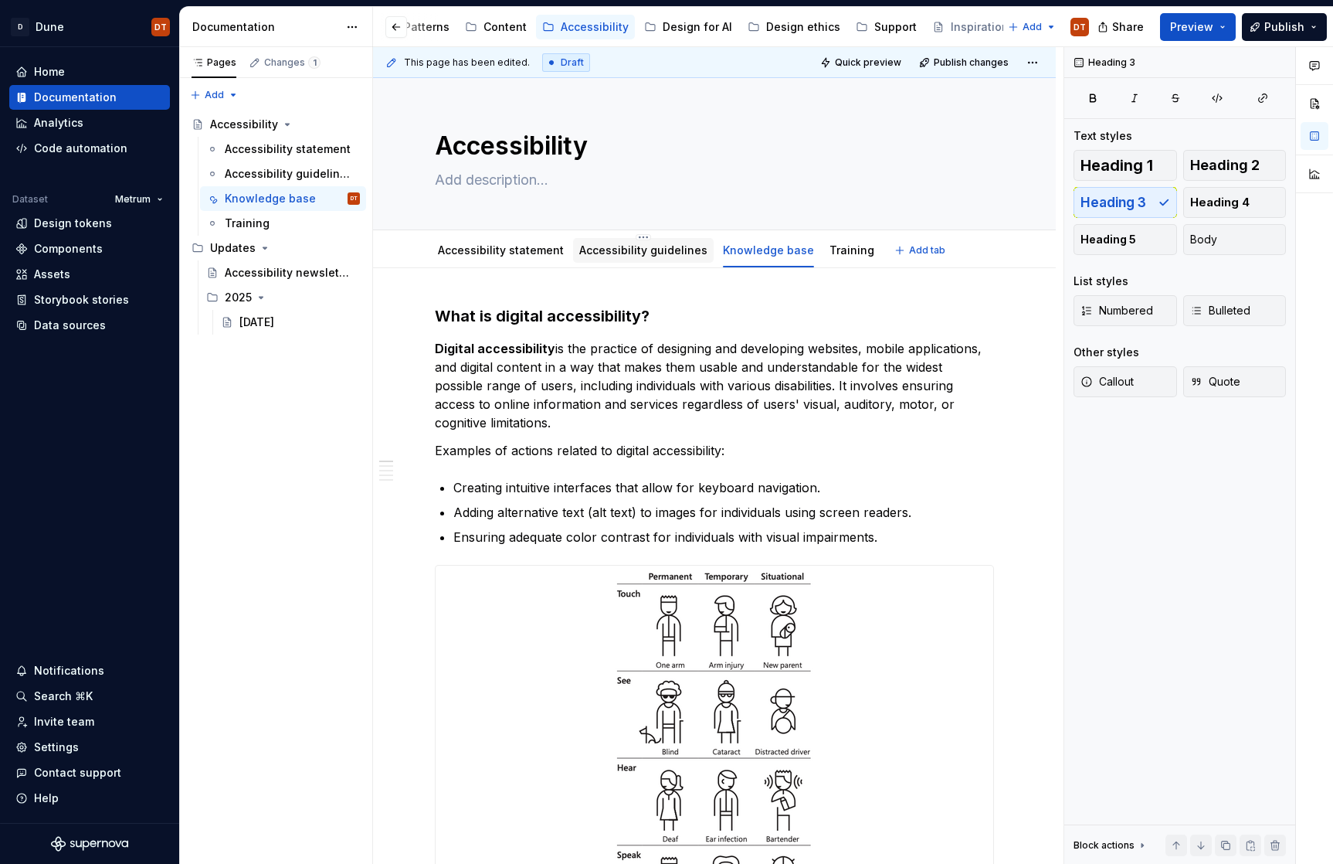
click at [614, 254] on link "Accessibility guidelines" at bounding box center [643, 249] width 128 height 13
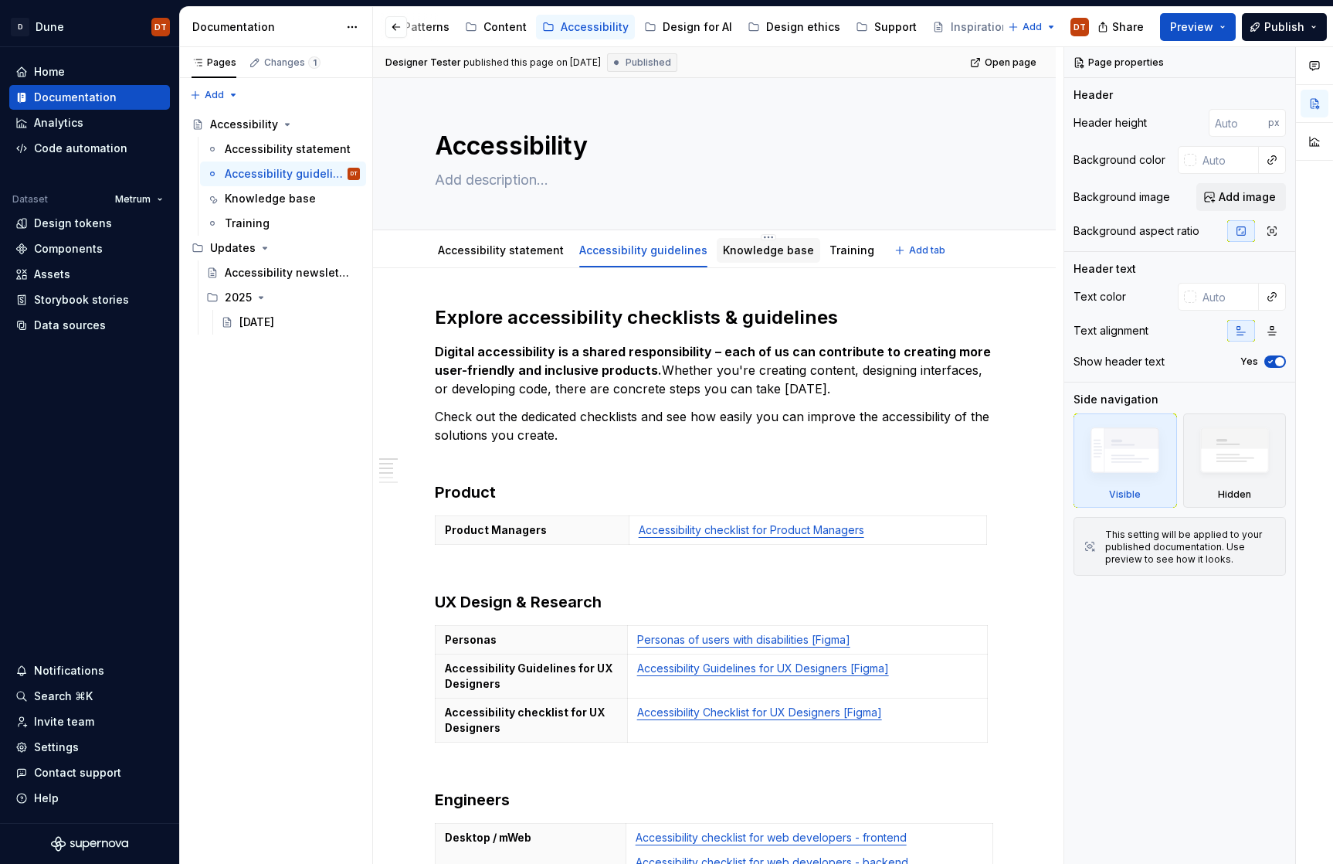
click at [755, 254] on link "Knowledge base" at bounding box center [768, 249] width 91 height 13
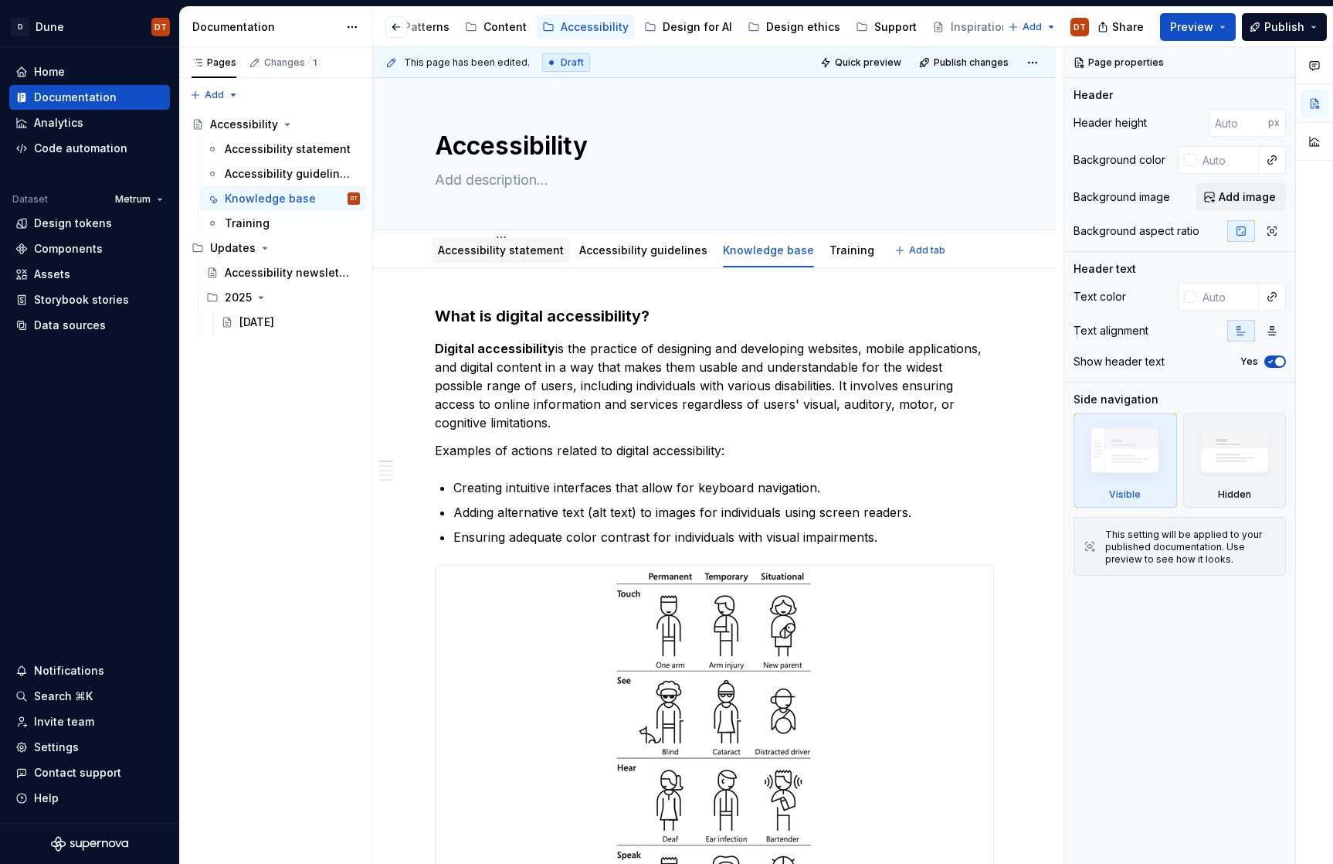
click at [509, 252] on link "Accessibility statement" at bounding box center [501, 249] width 126 height 13
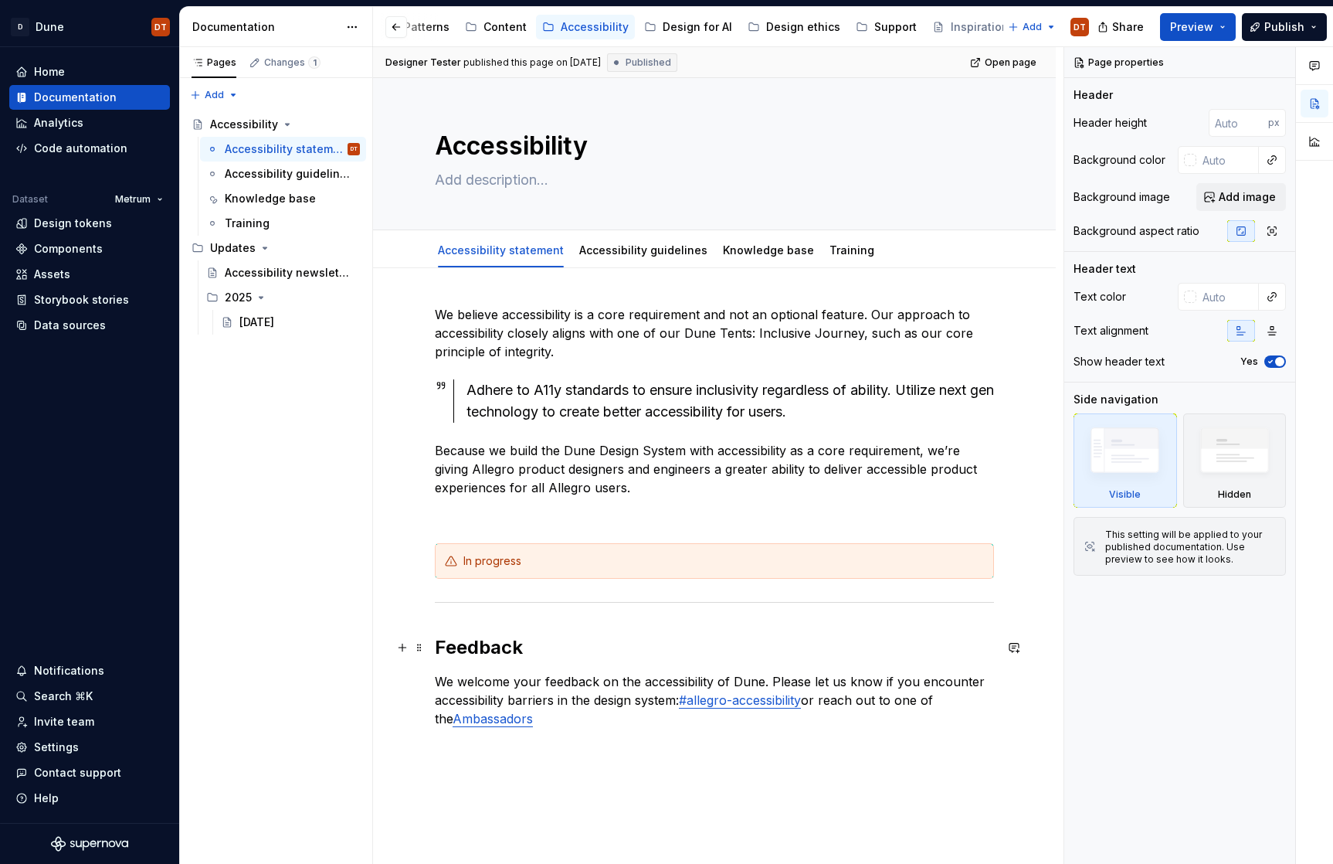
click at [471, 653] on h2 "Feedback" at bounding box center [714, 647] width 559 height 25
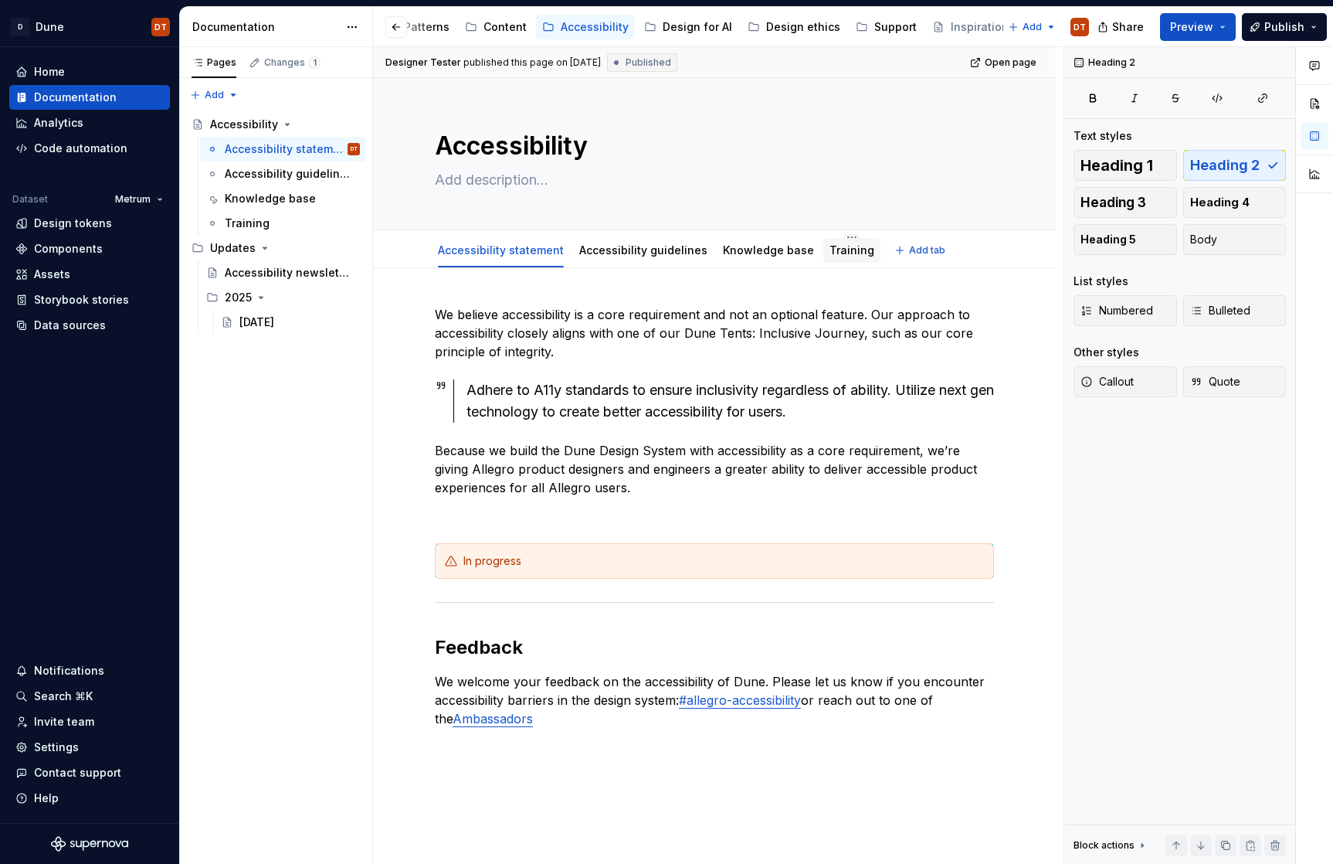
click at [830, 253] on link "Training" at bounding box center [852, 249] width 45 height 13
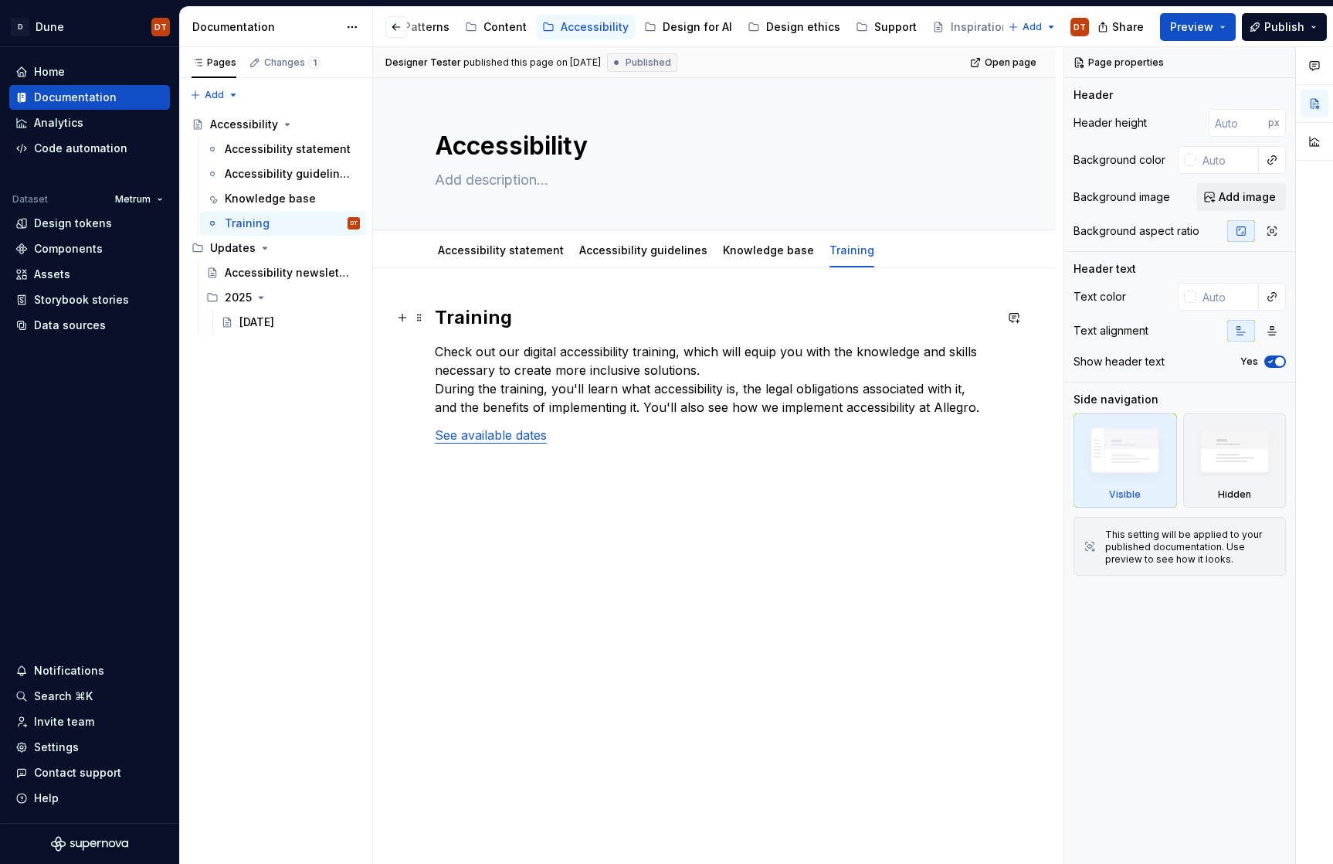
click at [486, 317] on h2 "Training" at bounding box center [714, 317] width 559 height 25
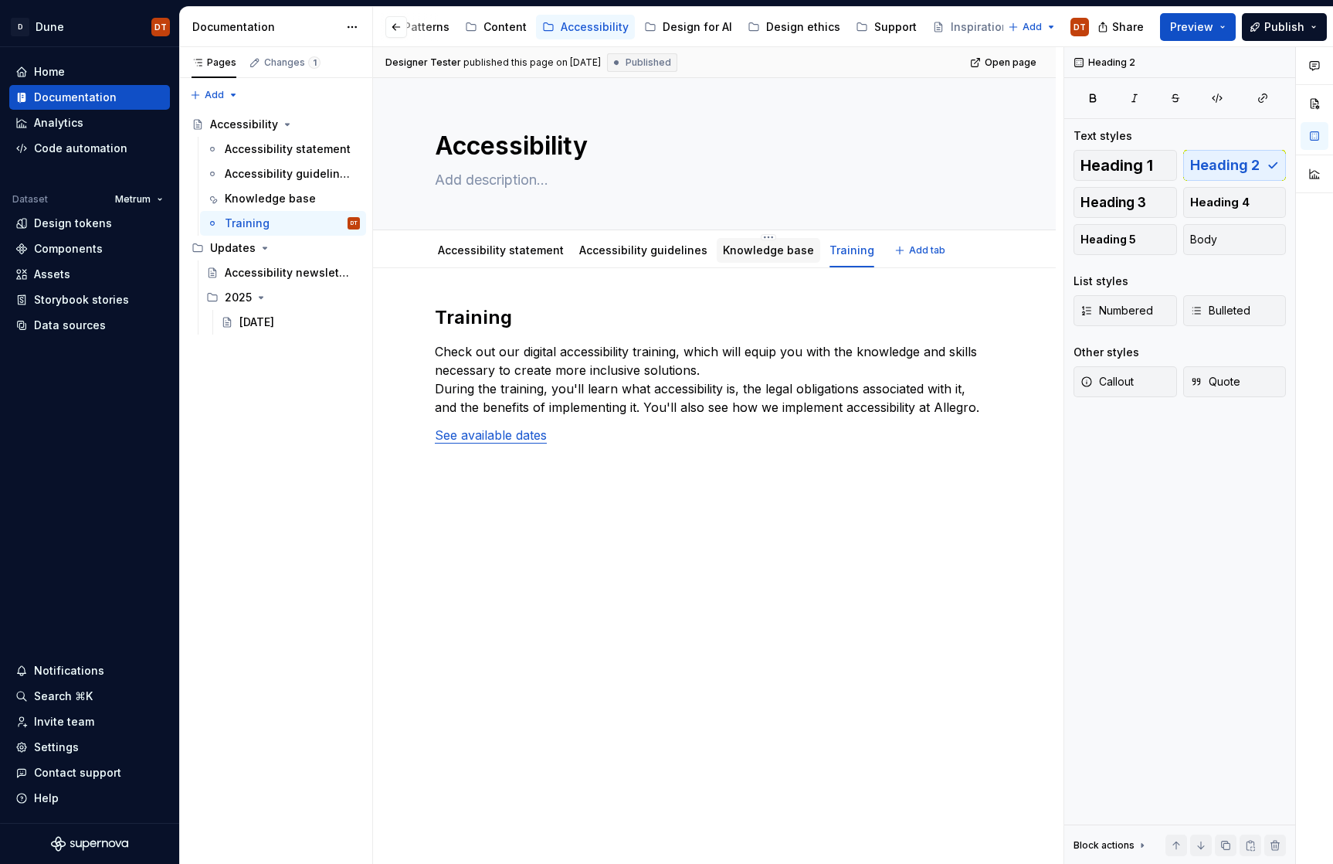
click at [733, 250] on link "Knowledge base" at bounding box center [768, 249] width 91 height 13
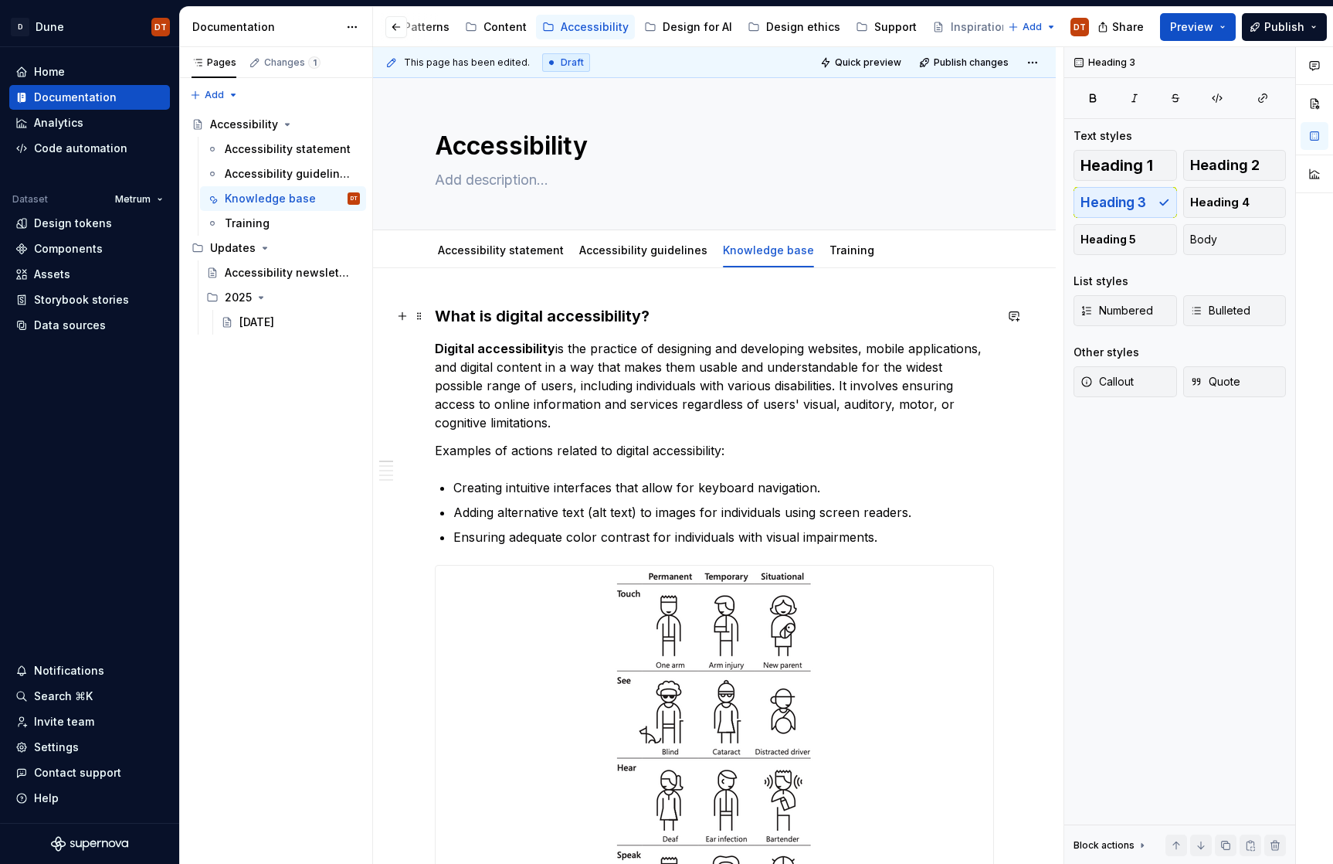
click at [576, 314] on h3 "What is digital accessibility?" at bounding box center [714, 316] width 559 height 22
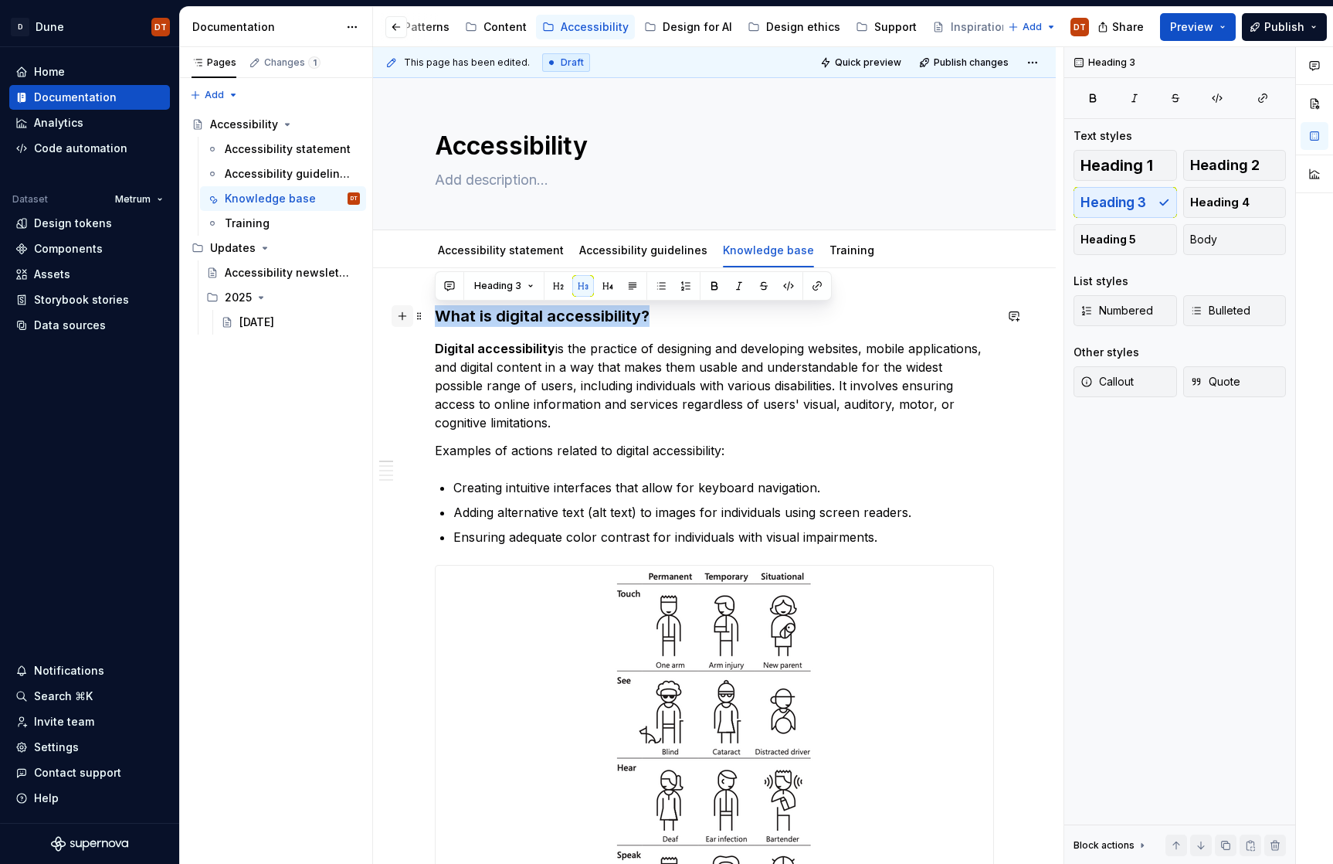
drag, startPoint x: 653, startPoint y: 318, endPoint x: 395, endPoint y: 324, distance: 258.0
click at [555, 291] on button "button" at bounding box center [559, 286] width 22 height 22
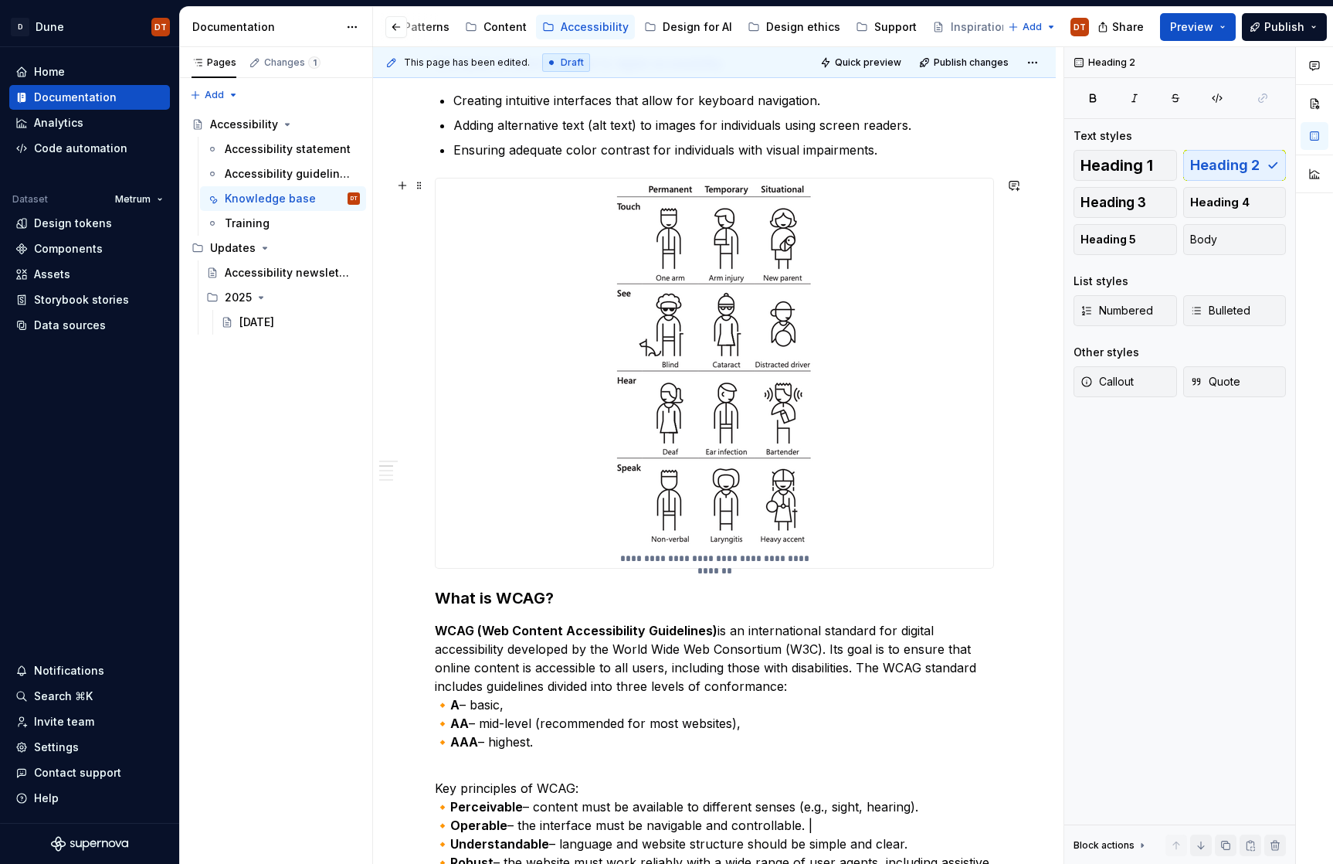
scroll to position [504, 0]
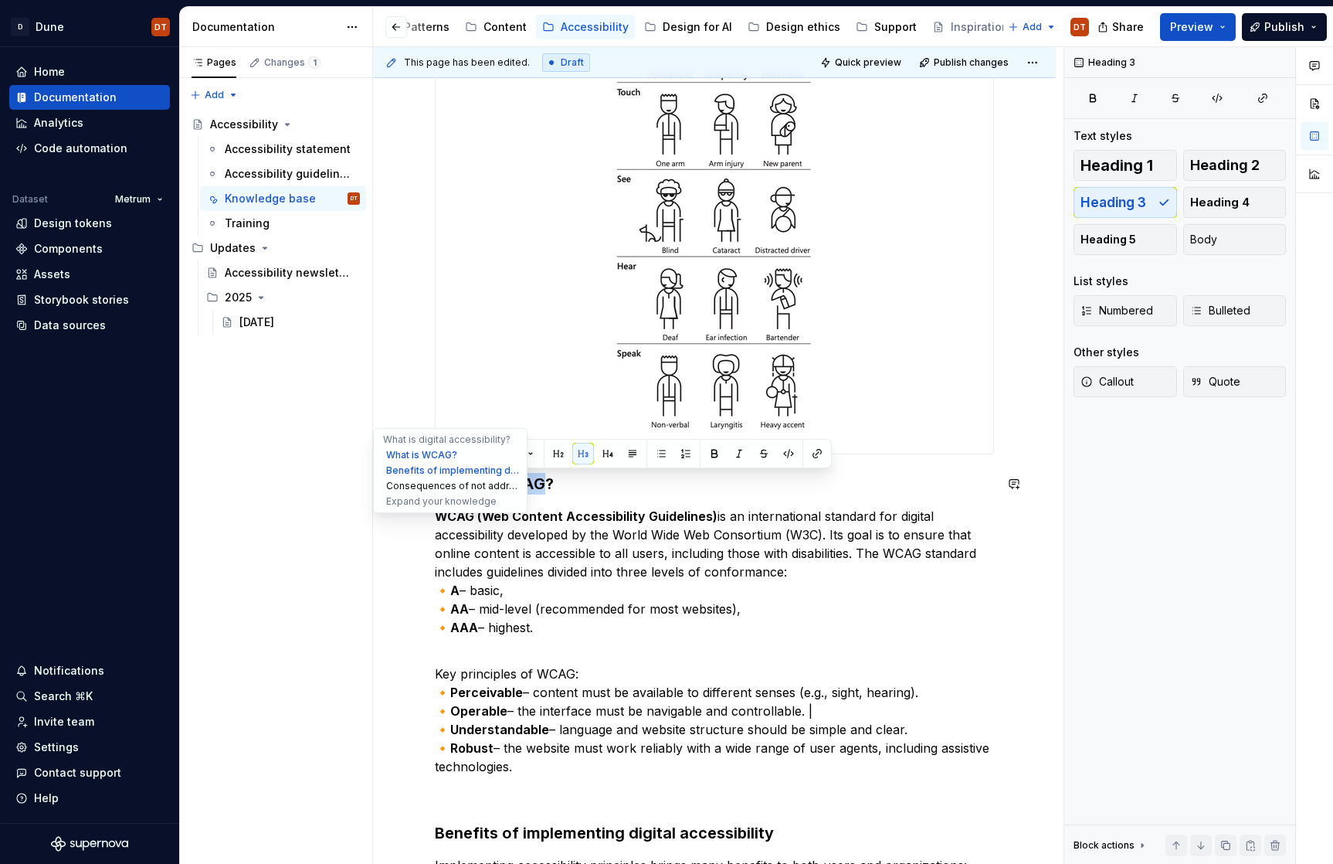
drag, startPoint x: 474, startPoint y: 485, endPoint x: 442, endPoint y: 484, distance: 32.5
click at [391, 484] on div "**********" at bounding box center [714, 724] width 683 height 2301
click at [558, 458] on button "button" at bounding box center [559, 454] width 22 height 22
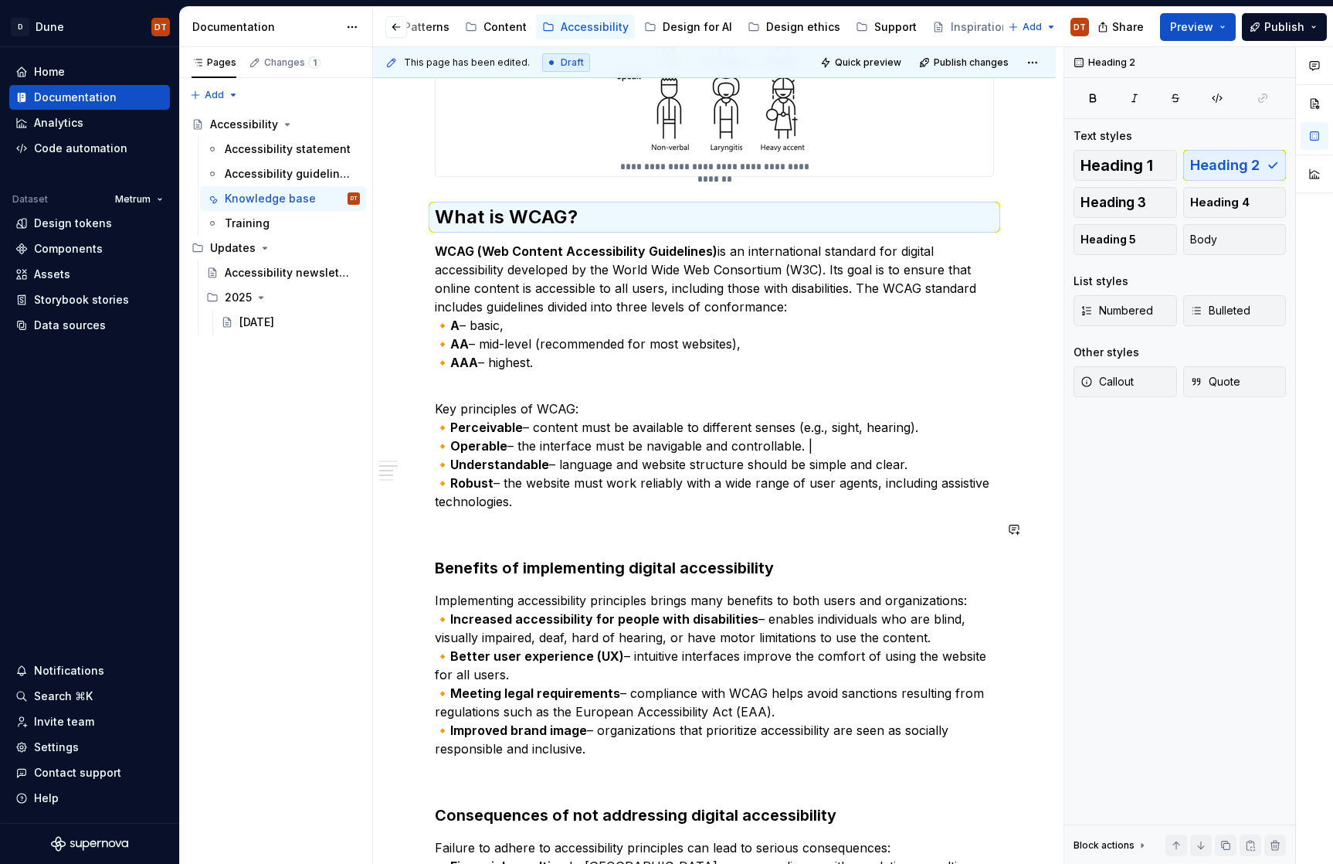
scroll to position [788, 0]
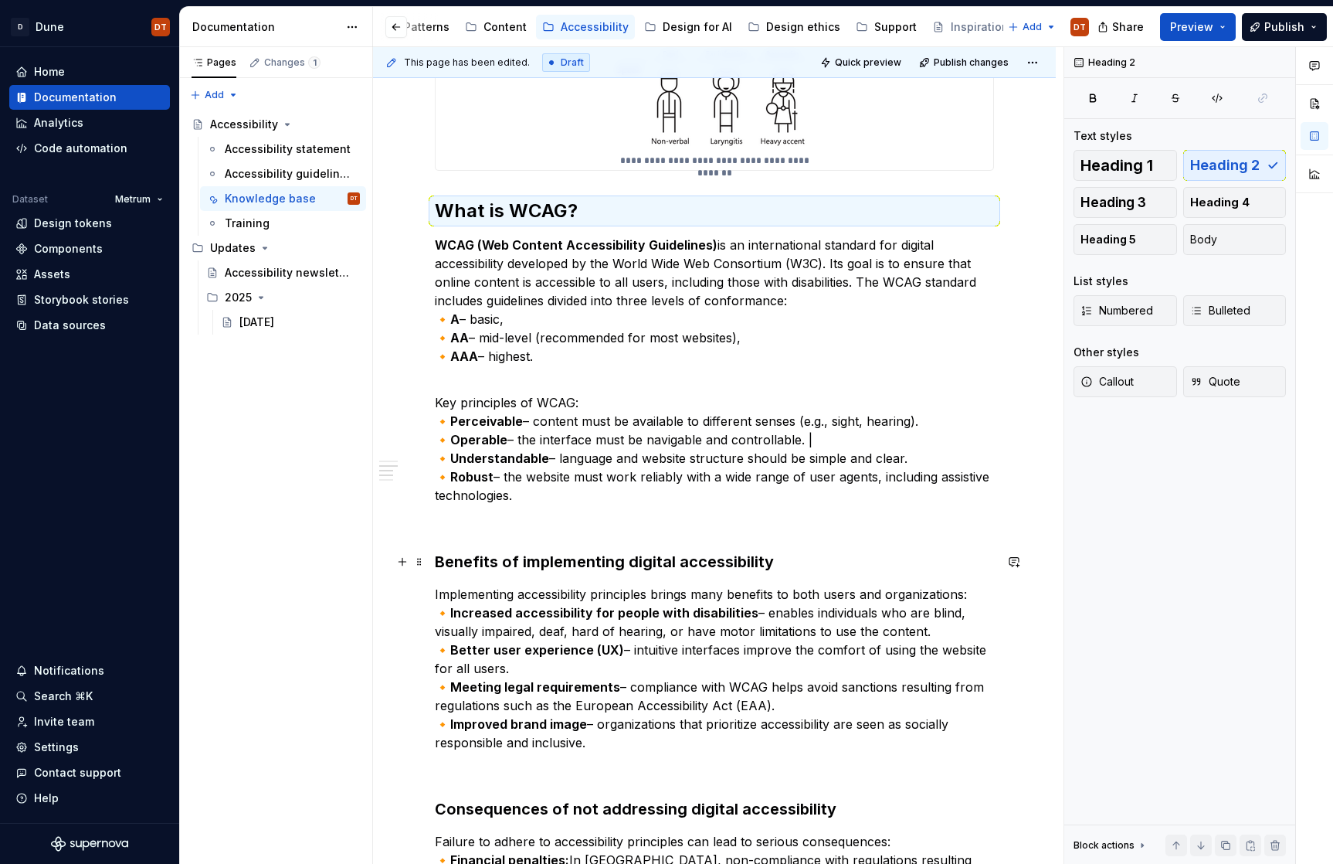
click at [551, 551] on h3 "Benefits of implementing digital accessibility" at bounding box center [714, 562] width 559 height 22
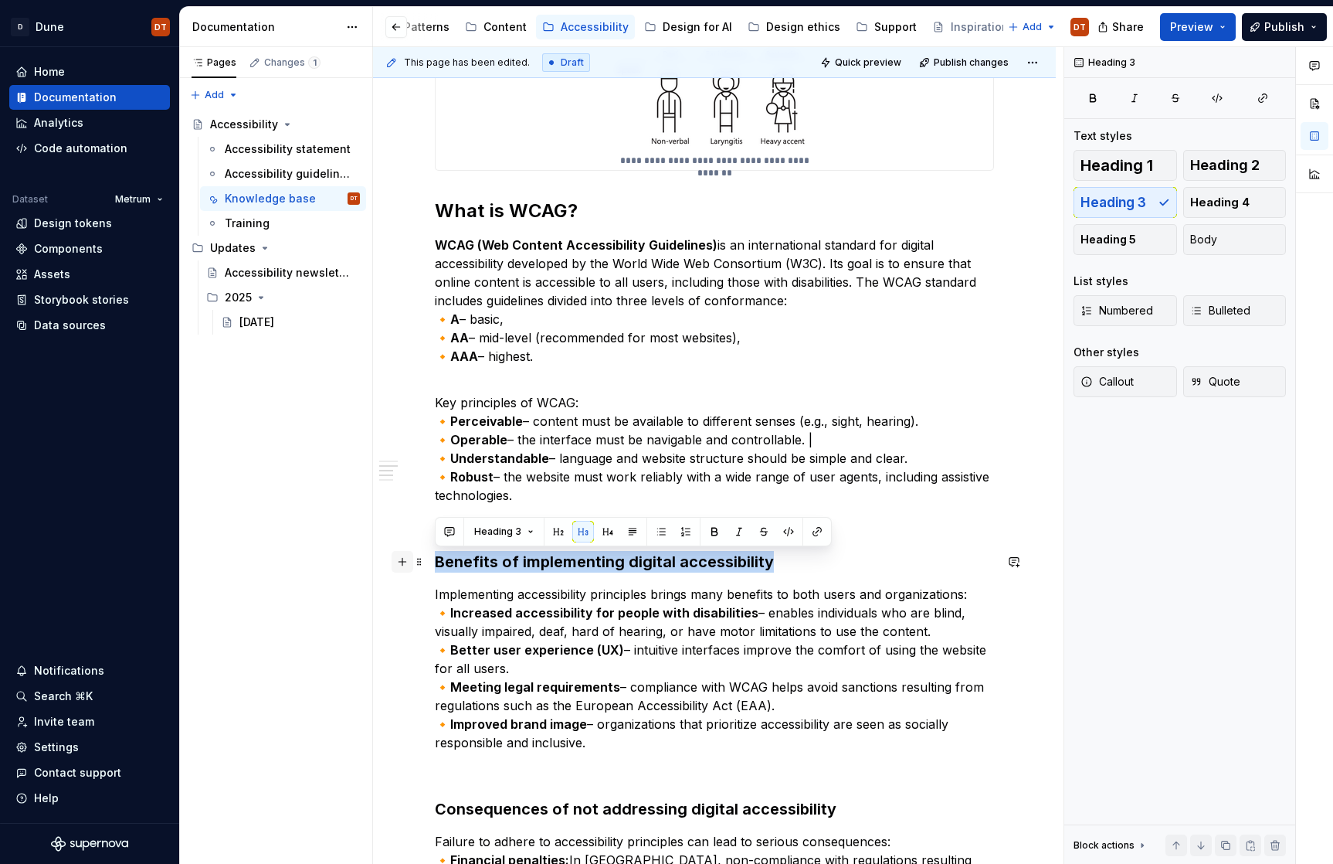
drag, startPoint x: 775, startPoint y: 565, endPoint x: 408, endPoint y: 562, distance: 367.7
click at [435, 562] on div "**********" at bounding box center [714, 430] width 559 height 1827
click at [561, 535] on button "button" at bounding box center [559, 532] width 22 height 22
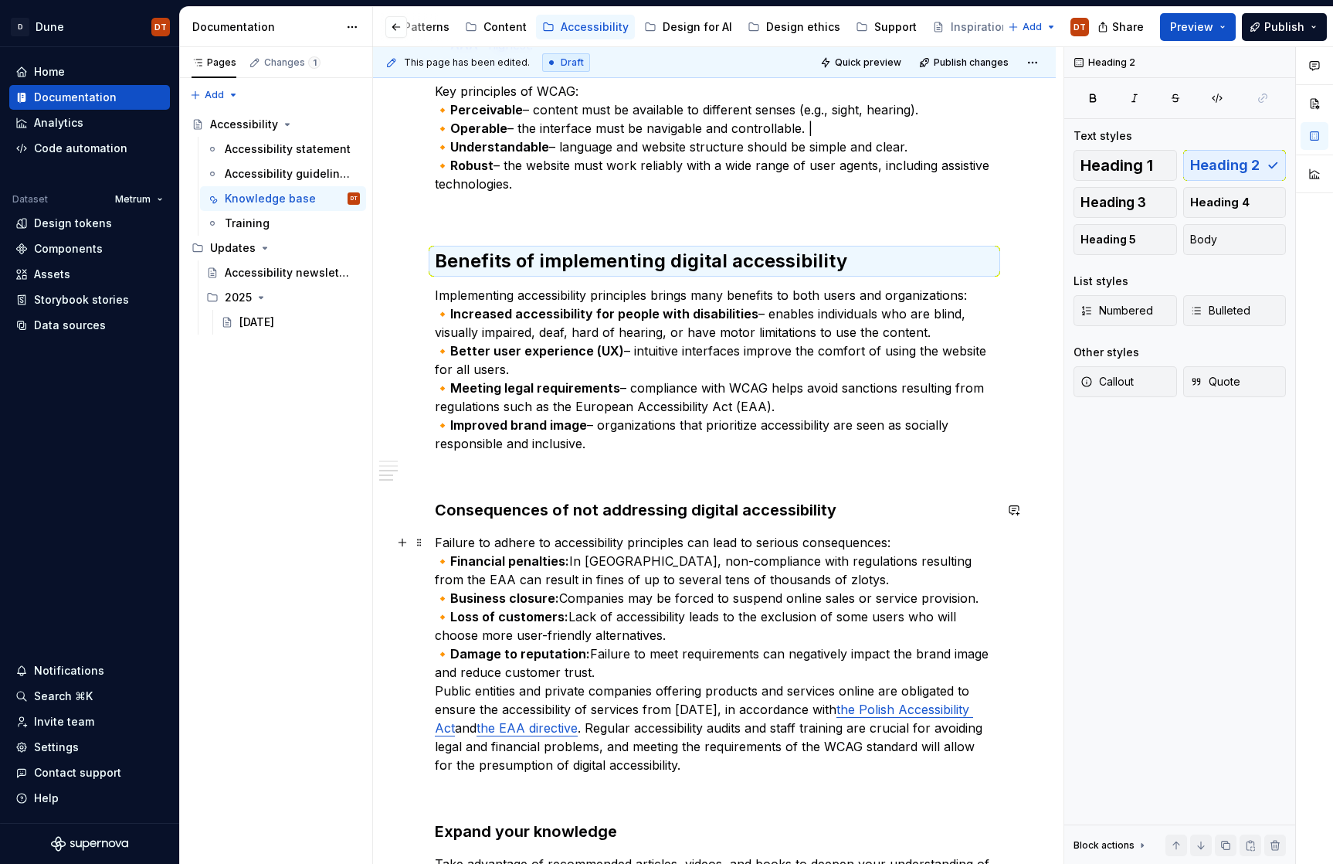
scroll to position [1124, 0]
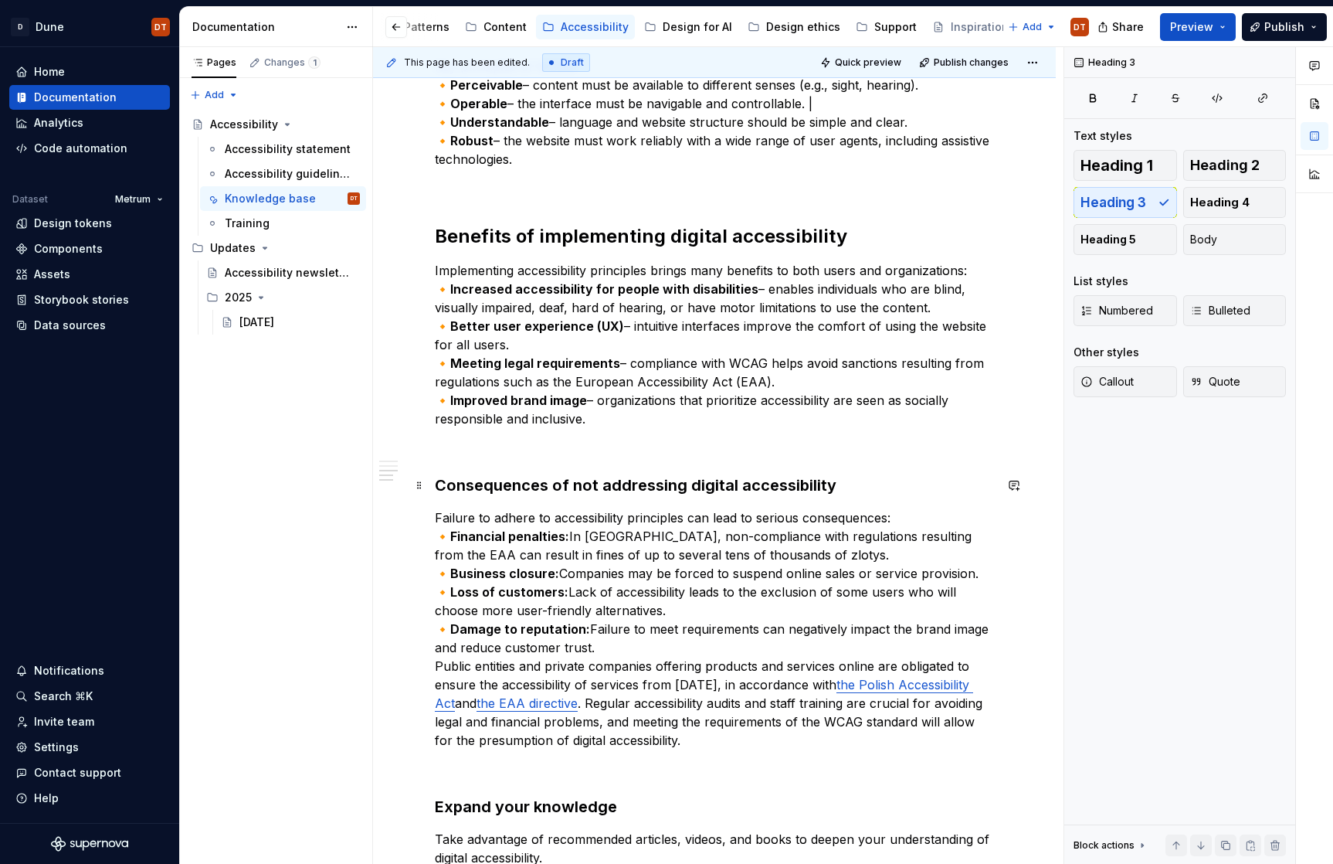
click at [736, 479] on h3 "Consequences of not addressing digital accessibility" at bounding box center [714, 485] width 559 height 22
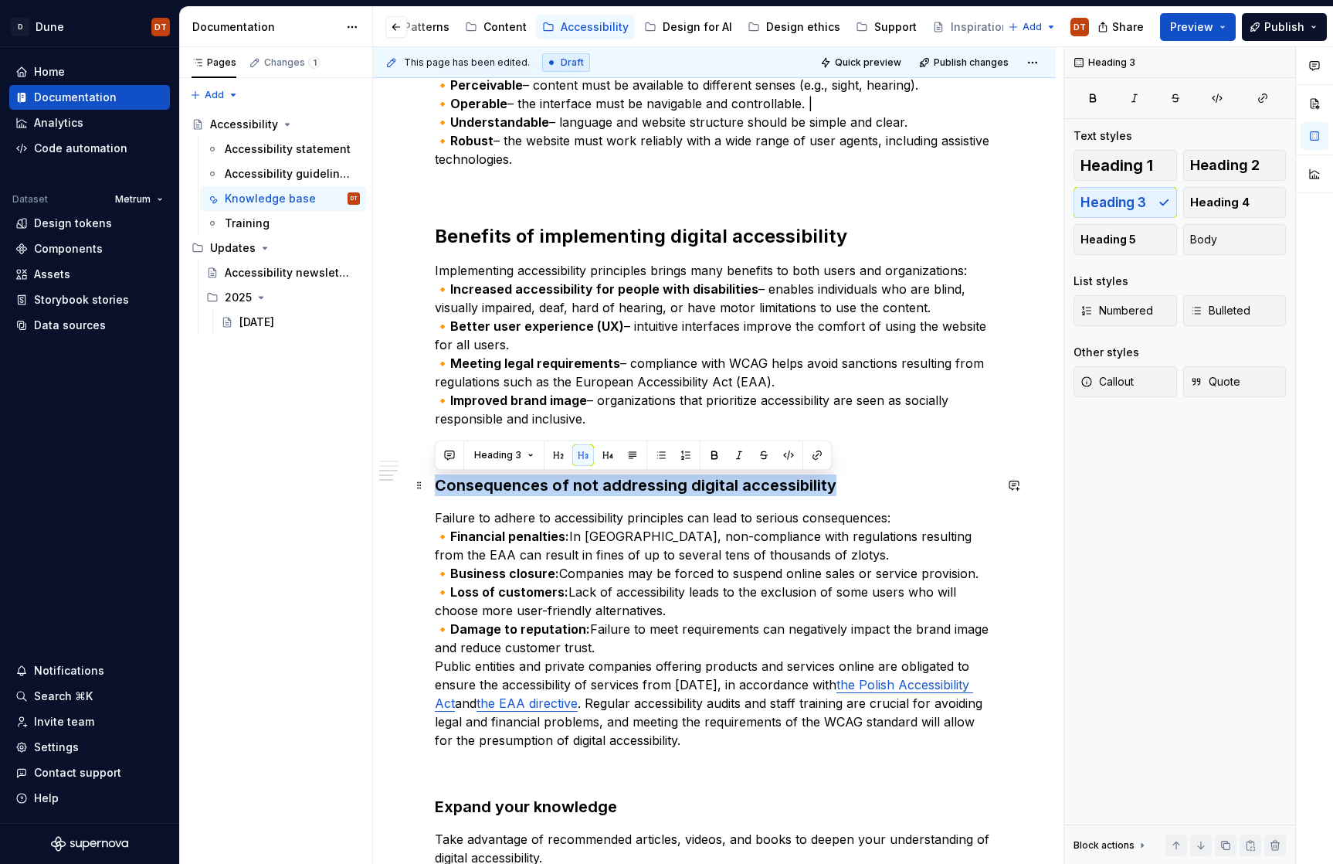
drag, startPoint x: 833, startPoint y: 486, endPoint x: 435, endPoint y: 494, distance: 397.9
click at [435, 494] on h3 "Consequences of not addressing digital accessibility" at bounding box center [714, 485] width 559 height 22
click at [555, 454] on button "button" at bounding box center [559, 455] width 22 height 22
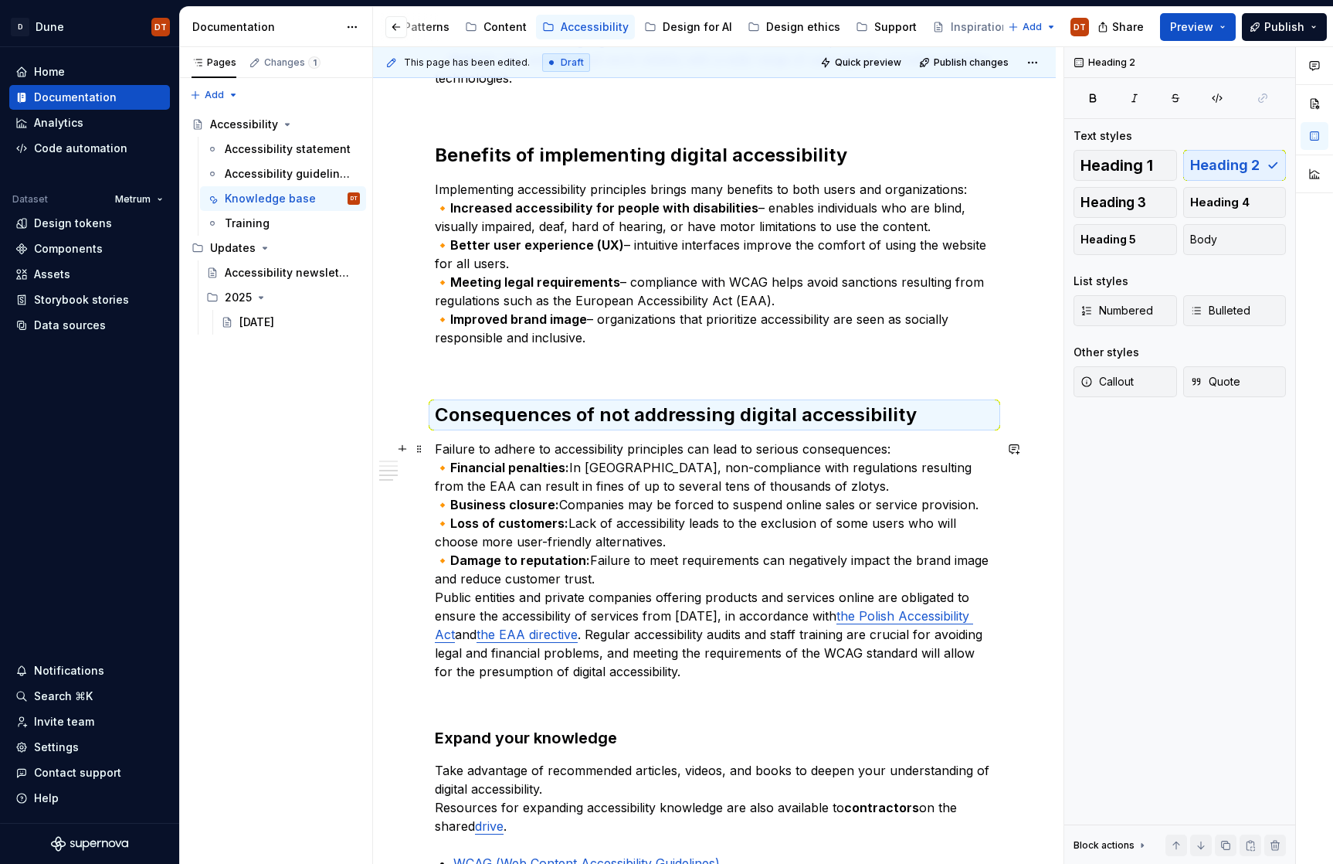
scroll to position [1241, 0]
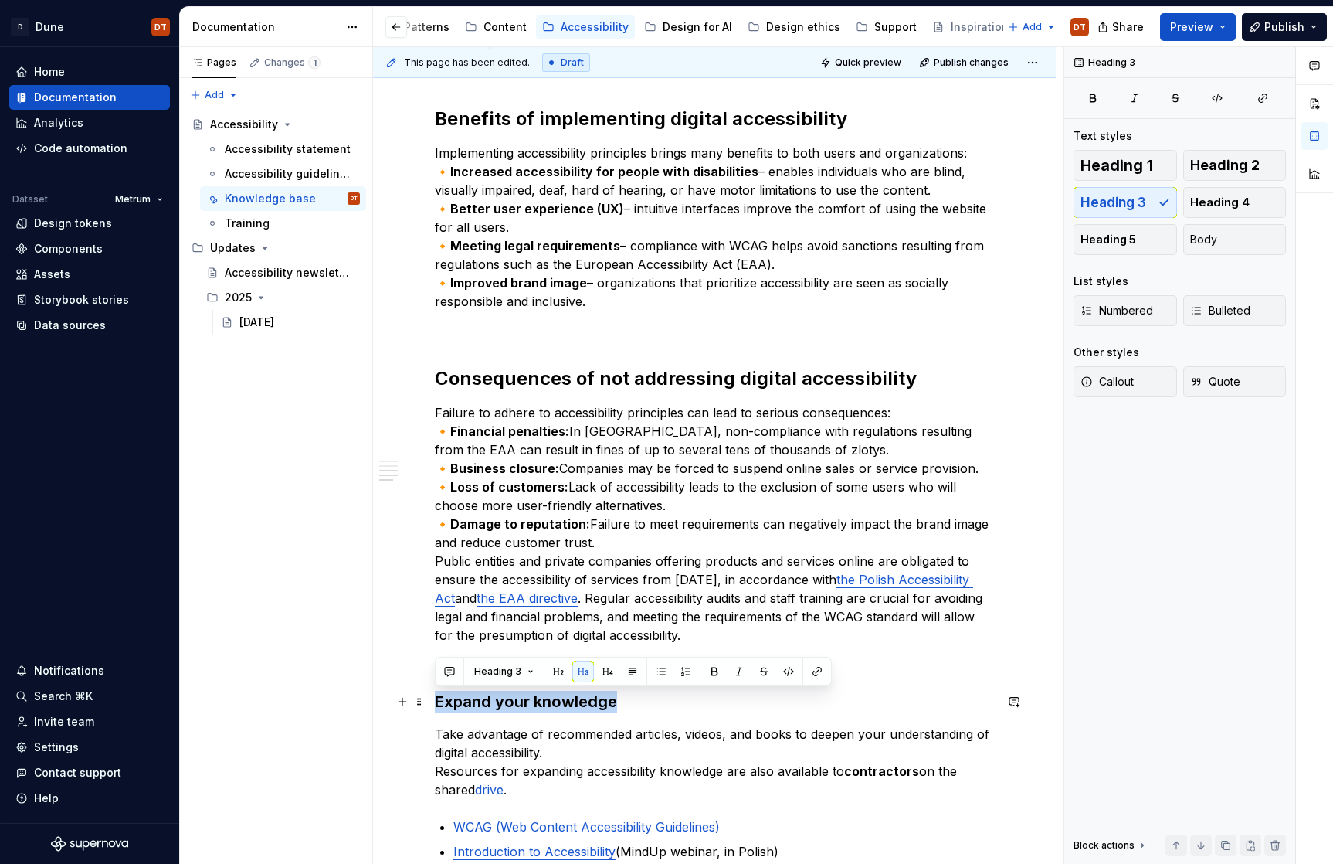
drag, startPoint x: 616, startPoint y: 700, endPoint x: 433, endPoint y: 700, distance: 183.1
click at [433, 700] on div "**********" at bounding box center [714, 101] width 683 height 2148
click at [555, 671] on button "button" at bounding box center [559, 671] width 22 height 22
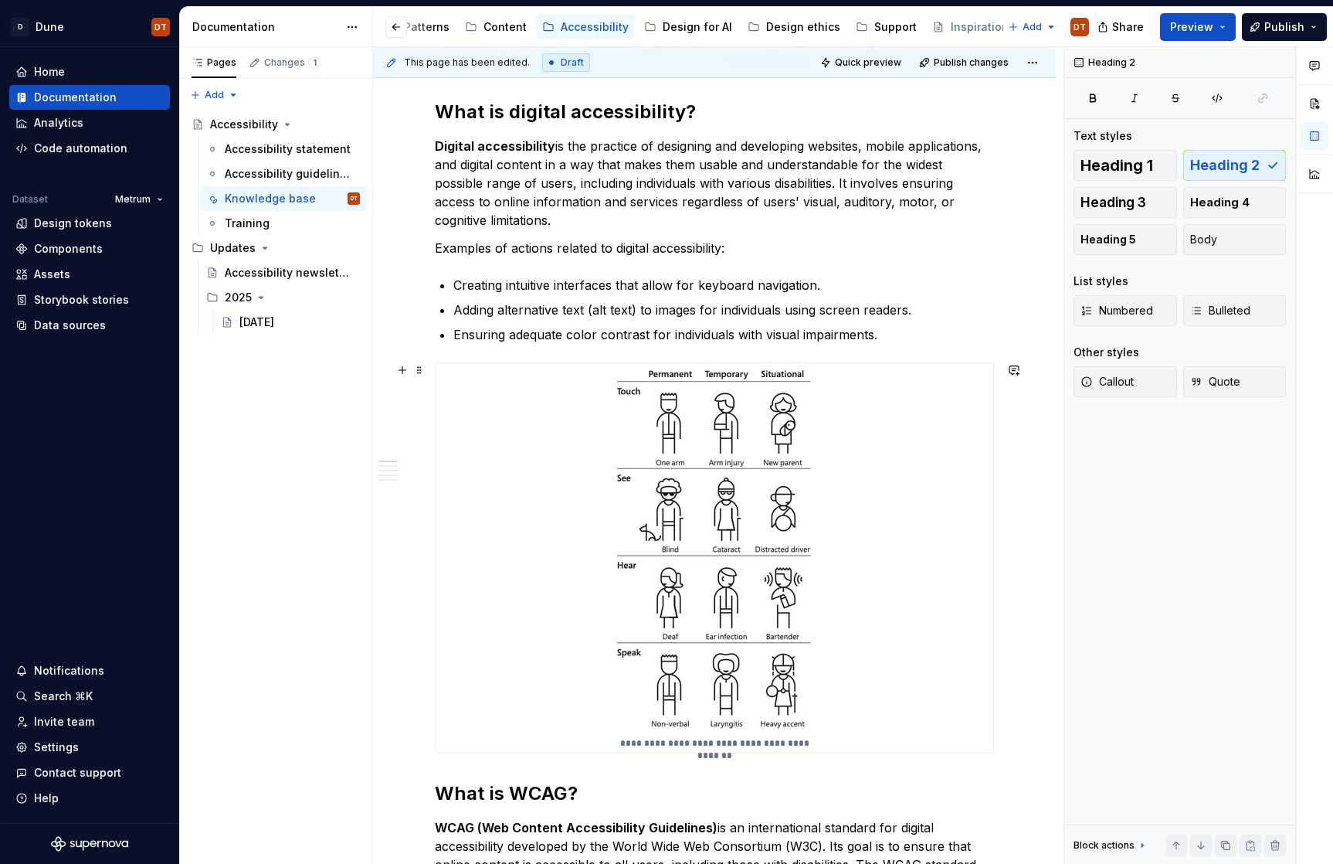
scroll to position [0, 0]
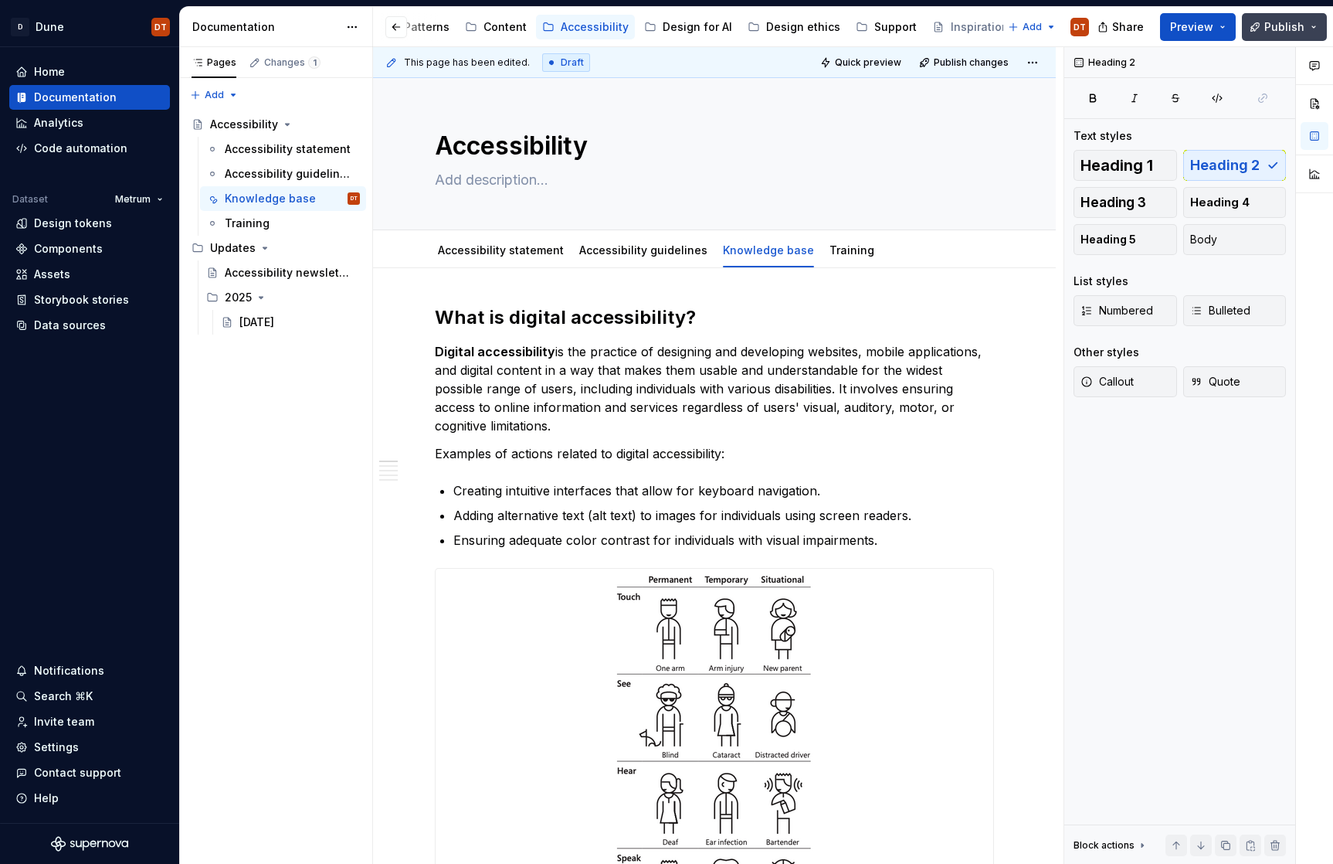
click at [1277, 26] on span "Publish" at bounding box center [1284, 26] width 40 height 15
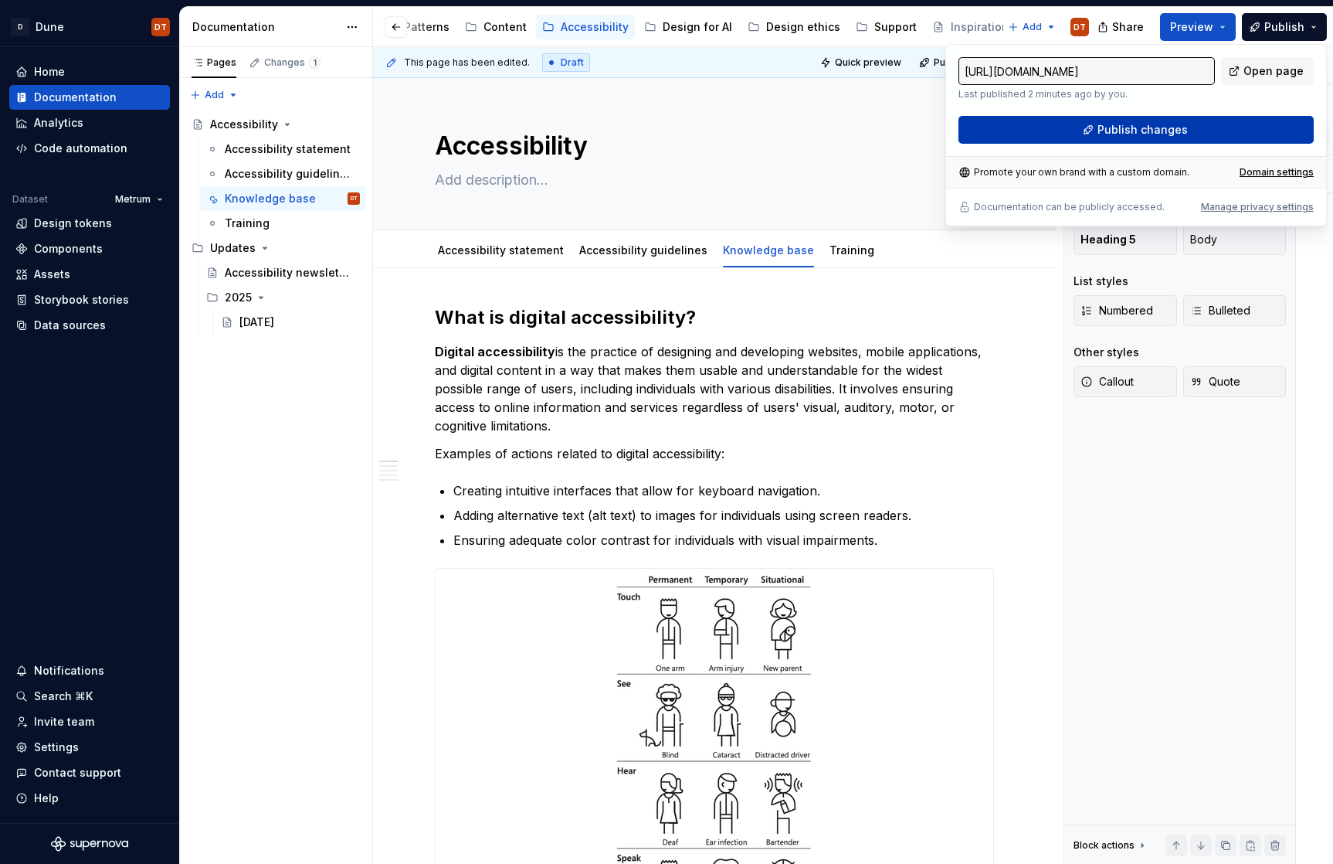
click at [1132, 129] on span "Publish changes" at bounding box center [1143, 129] width 90 height 15
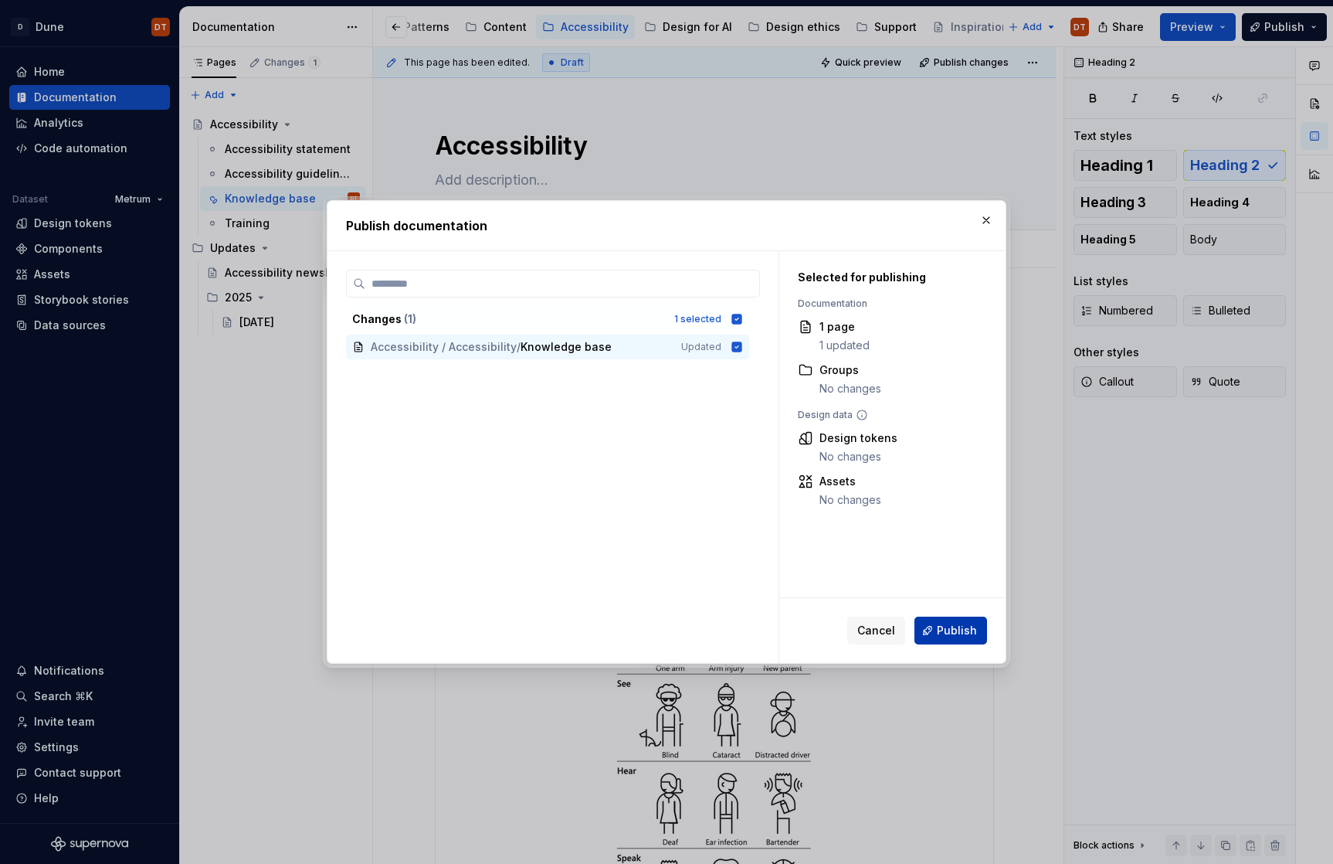
click at [952, 623] on span "Publish" at bounding box center [957, 630] width 40 height 15
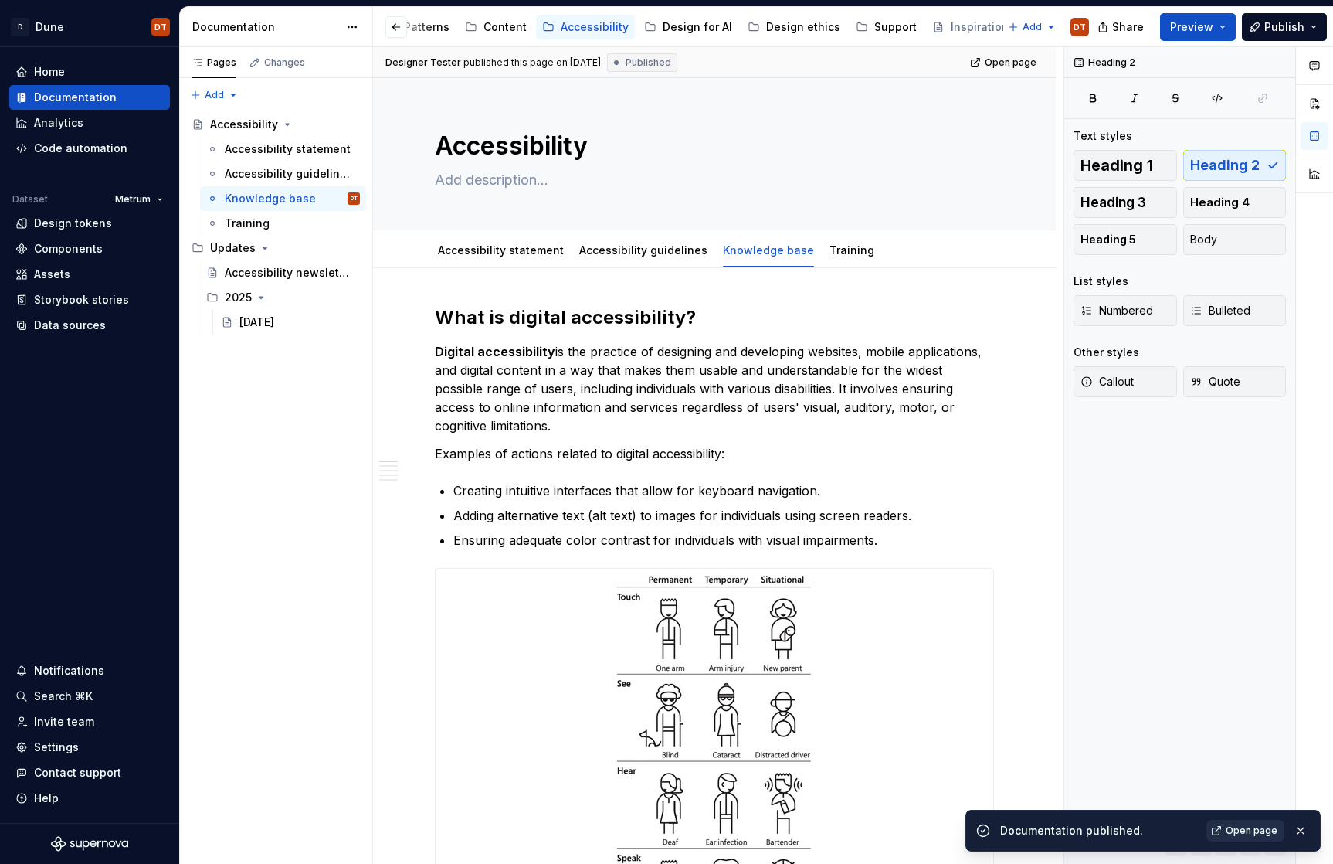
click at [1249, 831] on span "Open page" at bounding box center [1252, 830] width 52 height 12
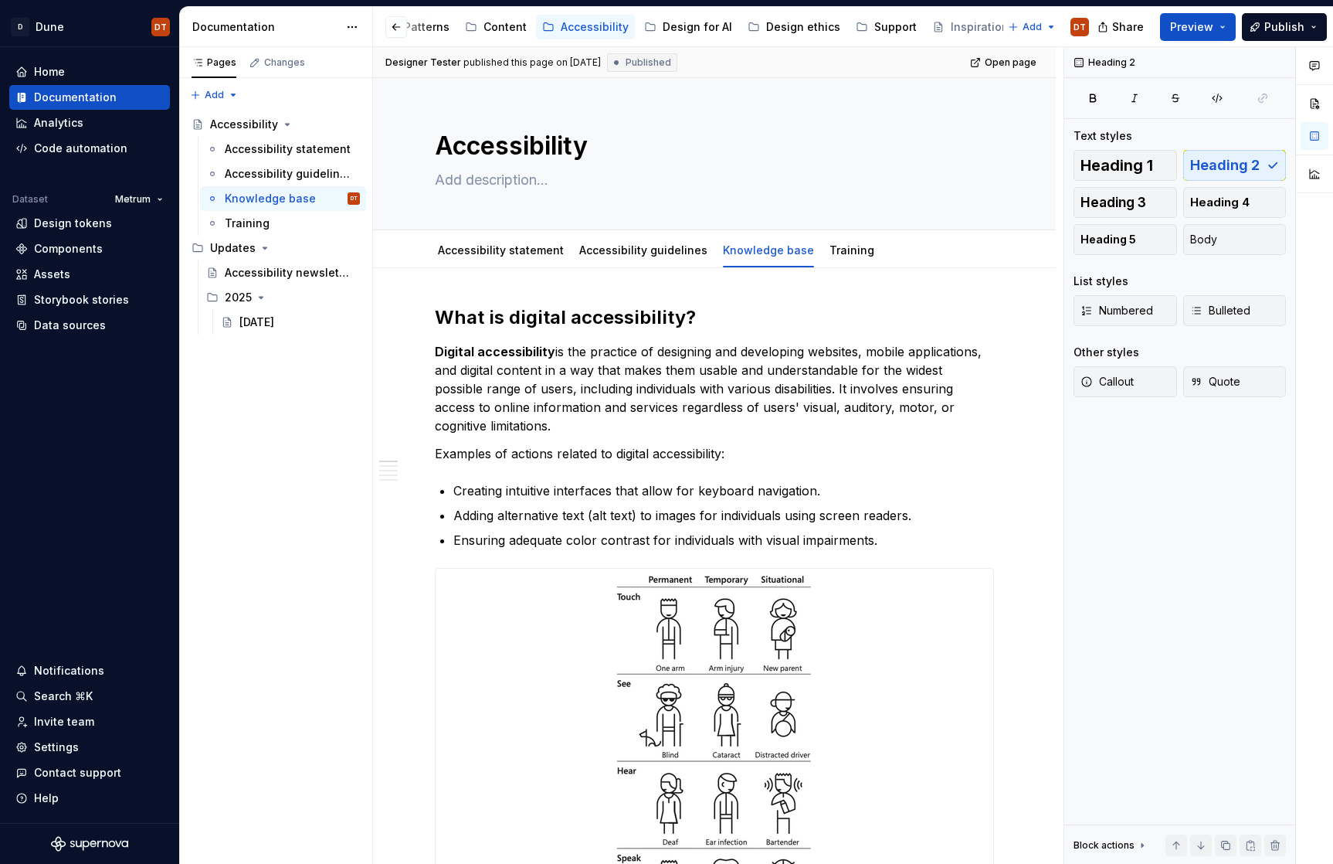
type textarea "*"
